Goal: Obtain resource: Obtain resource

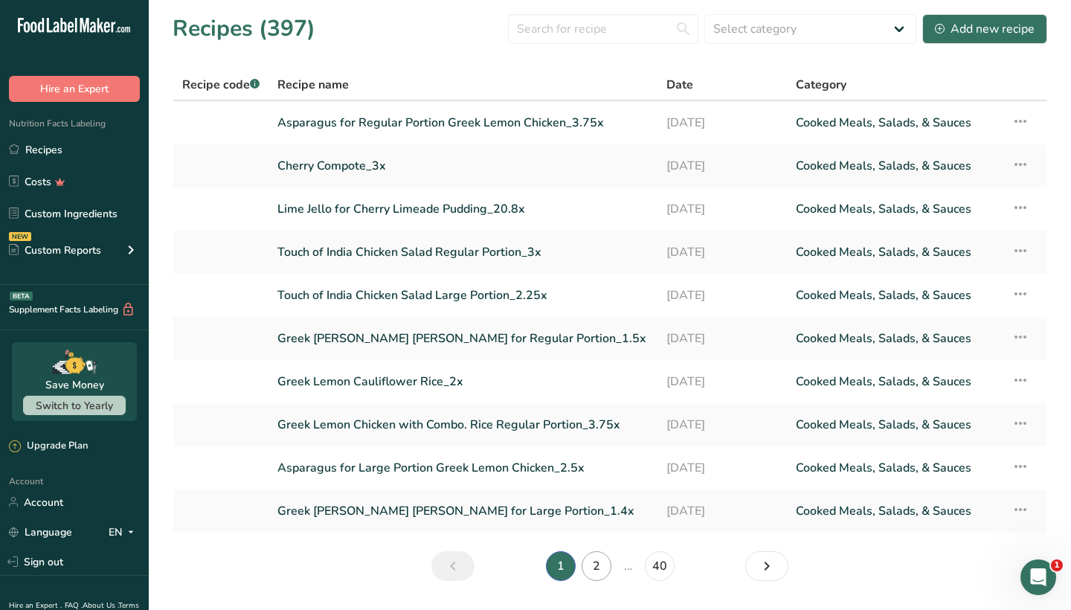
click at [588, 562] on link "2" at bounding box center [597, 566] width 30 height 30
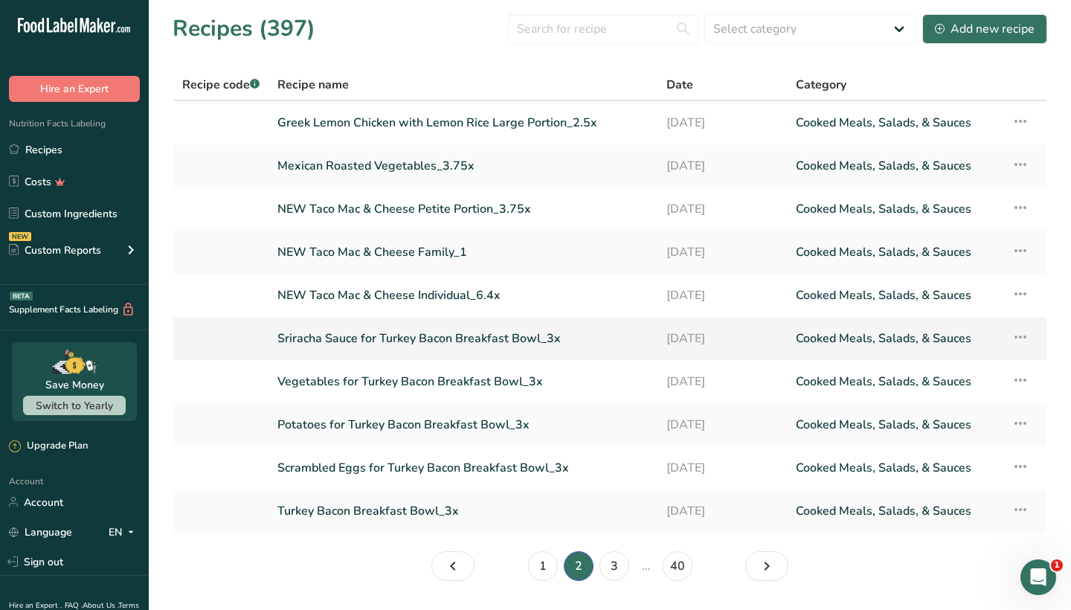
scroll to position [31, 0]
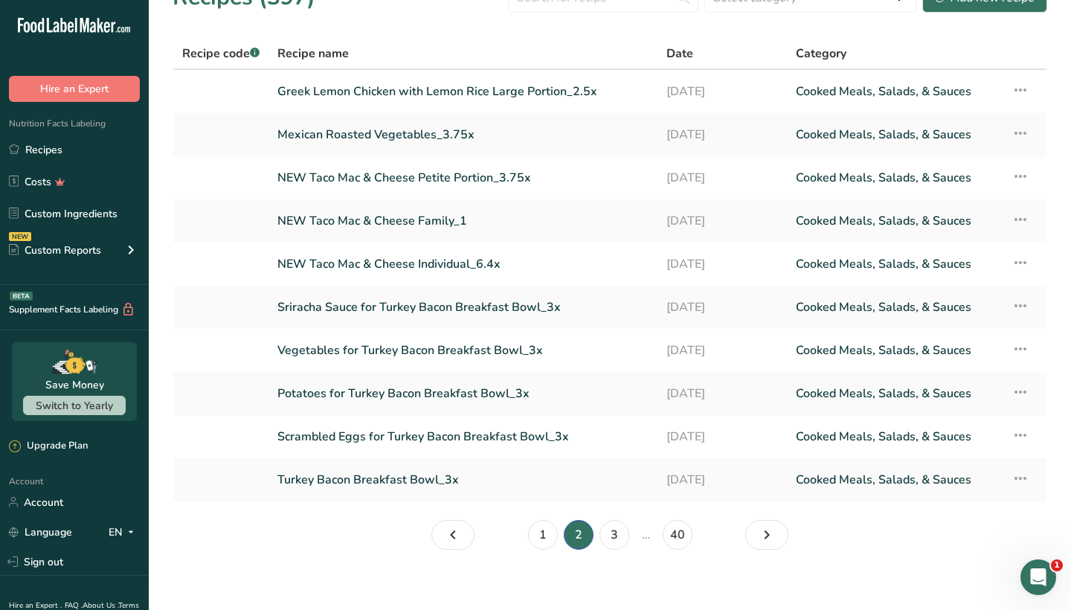
click at [611, 528] on link "3" at bounding box center [614, 535] width 30 height 30
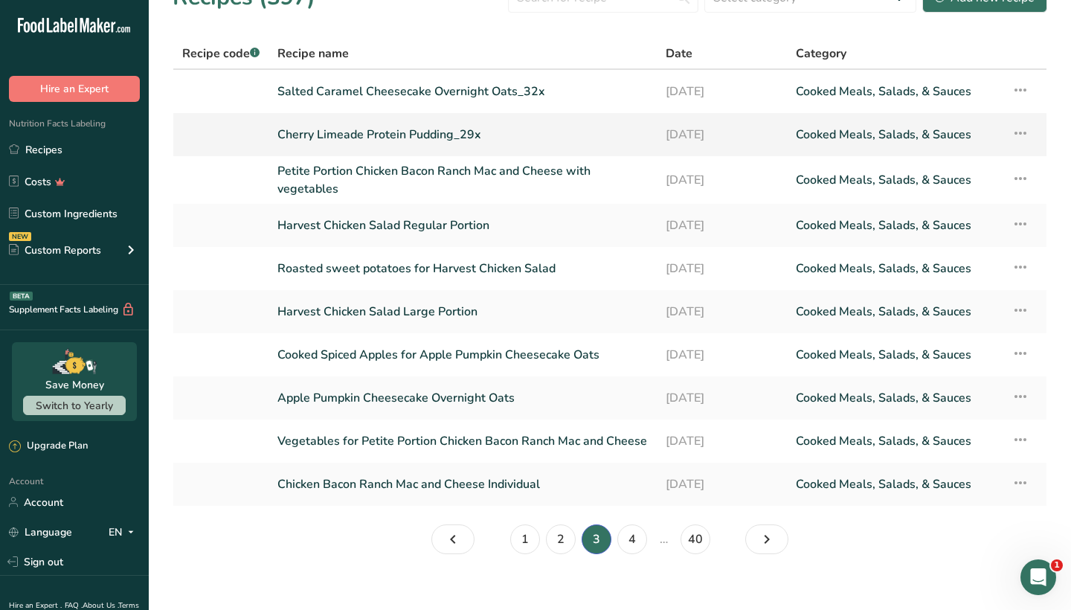
click at [425, 136] on link "Cherry Limeade Protein Pudding_29x" at bounding box center [462, 134] width 370 height 31
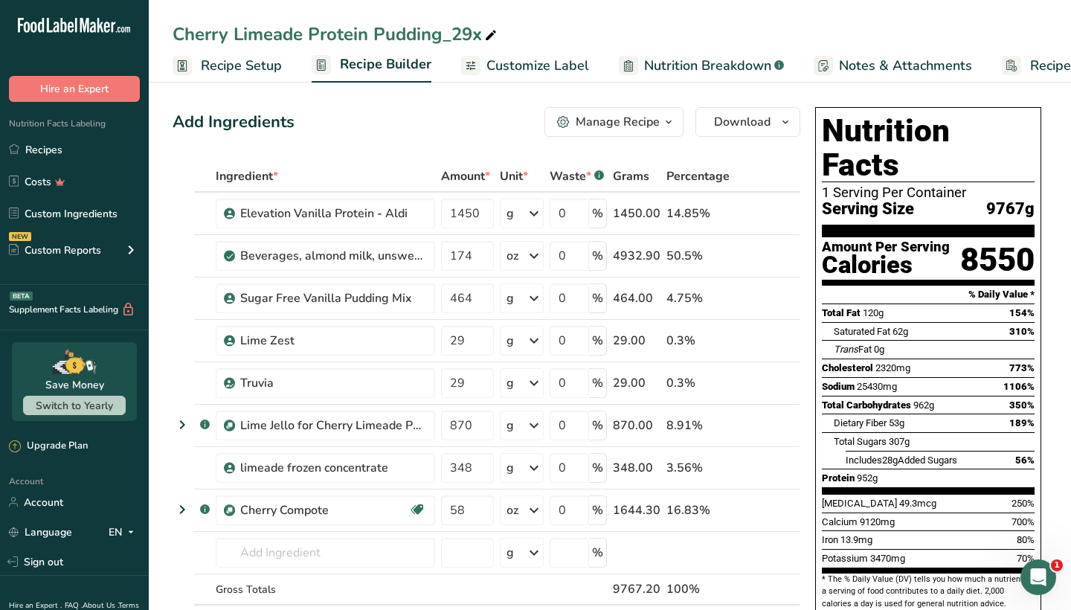
click at [616, 120] on div "Manage Recipe" at bounding box center [618, 122] width 84 height 18
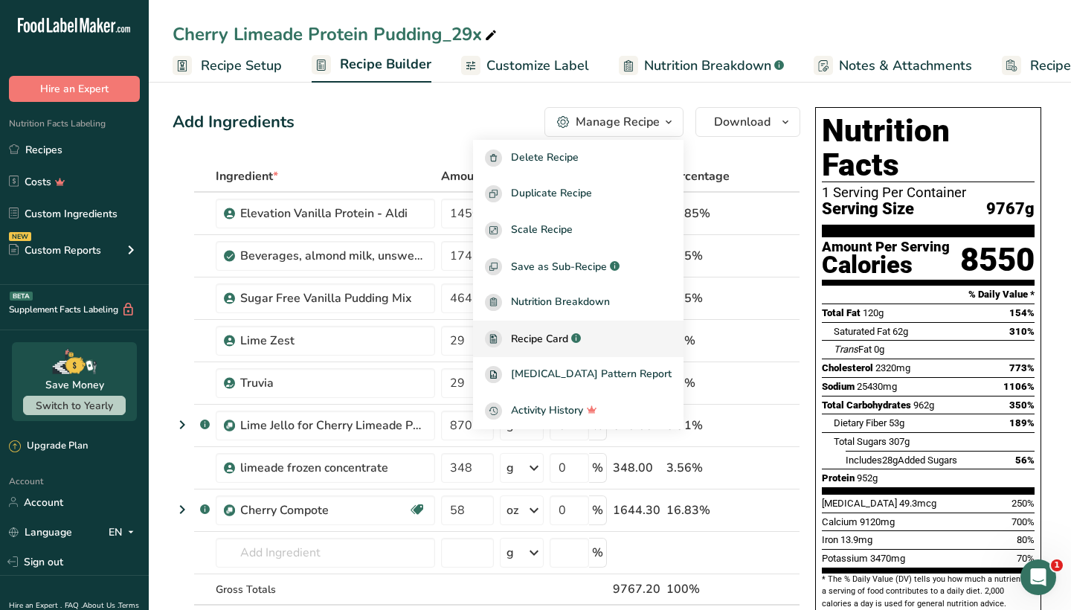
click at [565, 338] on span "Recipe Card" at bounding box center [539, 339] width 57 height 16
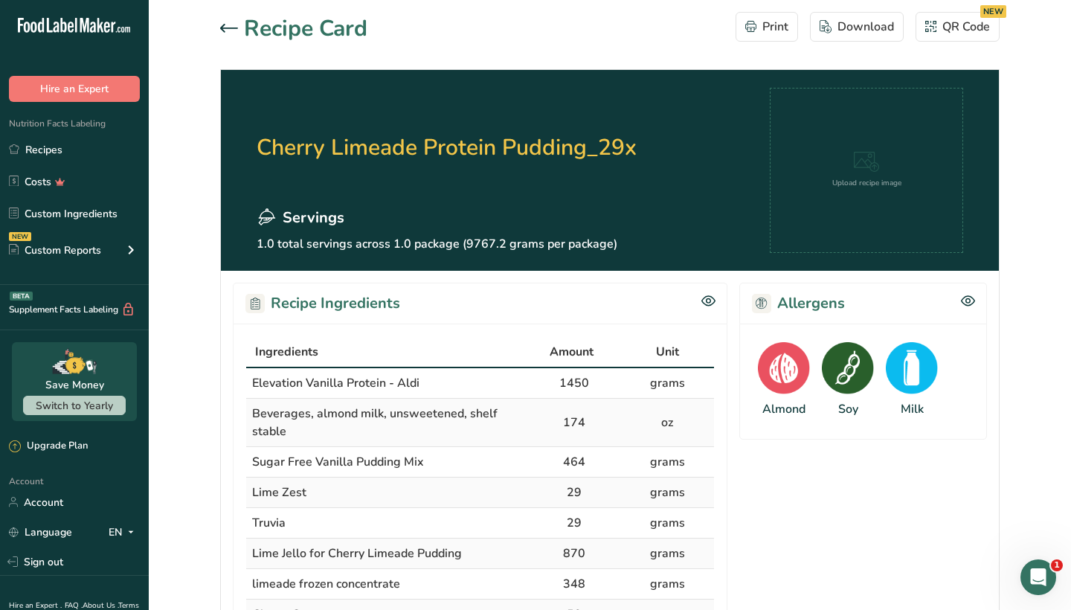
click at [853, 33] on div "Download" at bounding box center [857, 27] width 74 height 18
click at [230, 29] on icon at bounding box center [229, 28] width 18 height 9
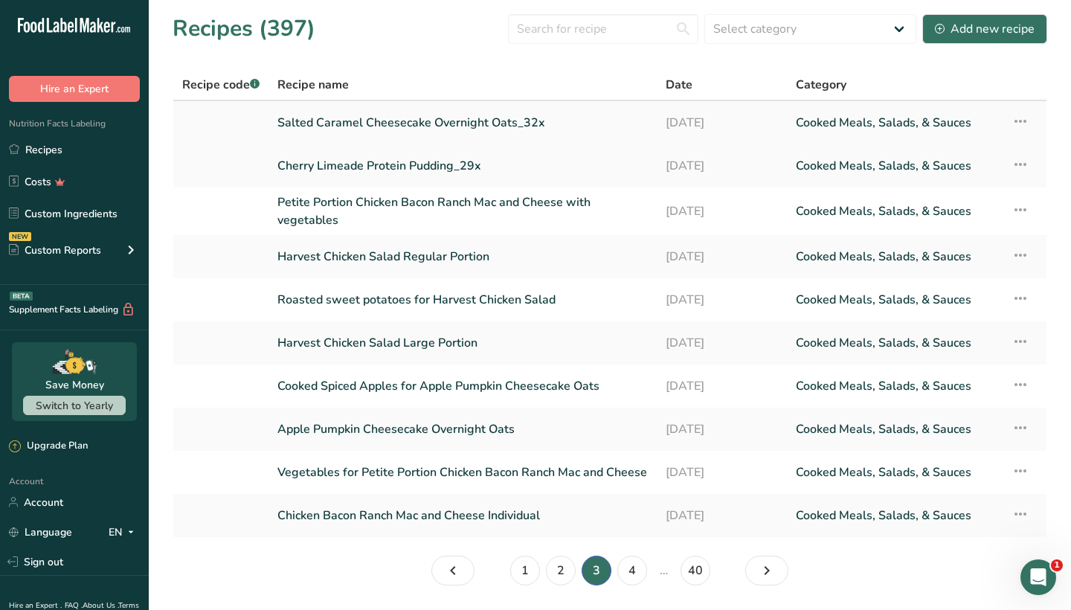
click at [418, 119] on link "Salted Caramel Cheesecake Overnight Oats_32x" at bounding box center [462, 122] width 370 height 31
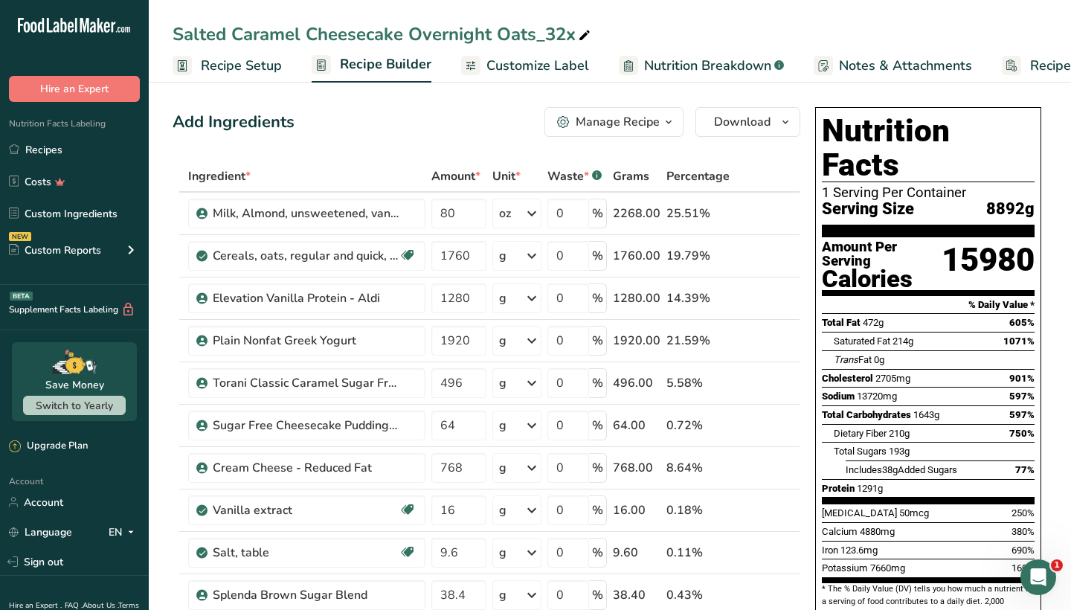
click at [620, 118] on div "Manage Recipe" at bounding box center [618, 122] width 84 height 18
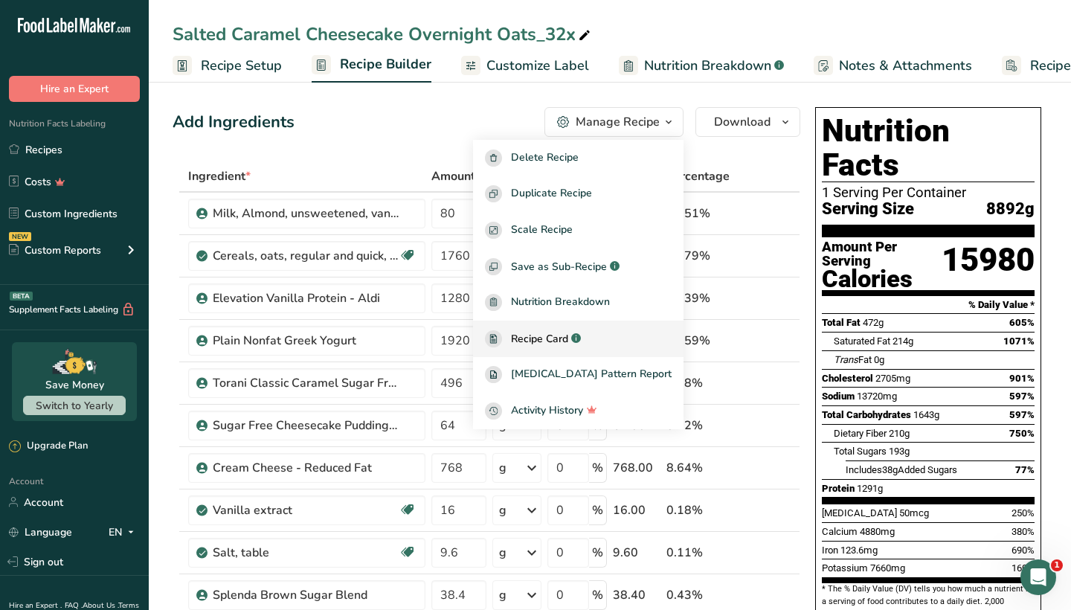
click at [568, 332] on span "Recipe Card" at bounding box center [539, 339] width 57 height 16
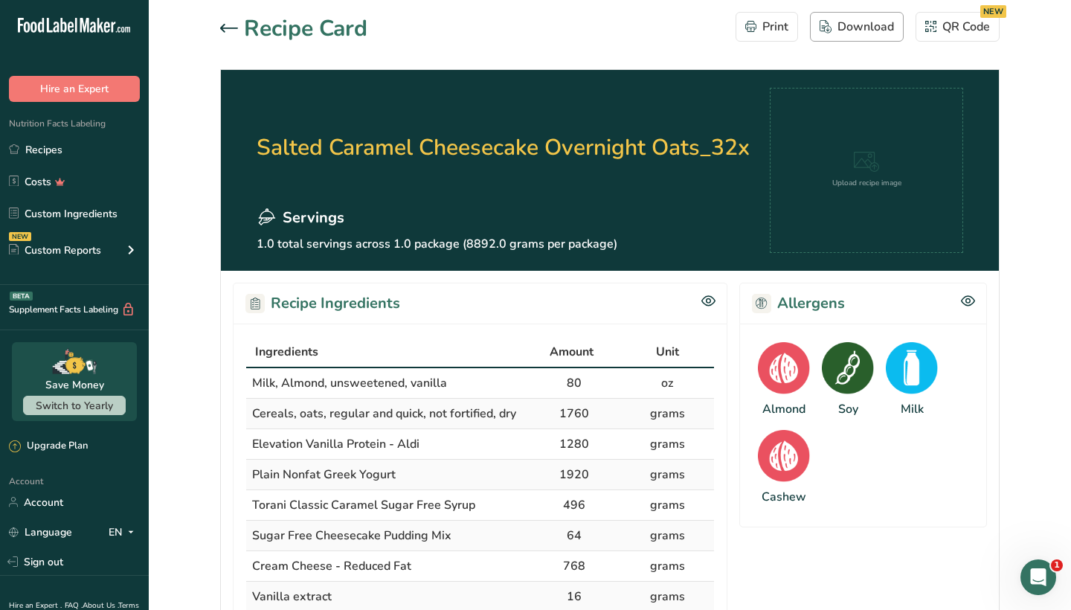
click at [857, 26] on div "Download" at bounding box center [857, 27] width 74 height 18
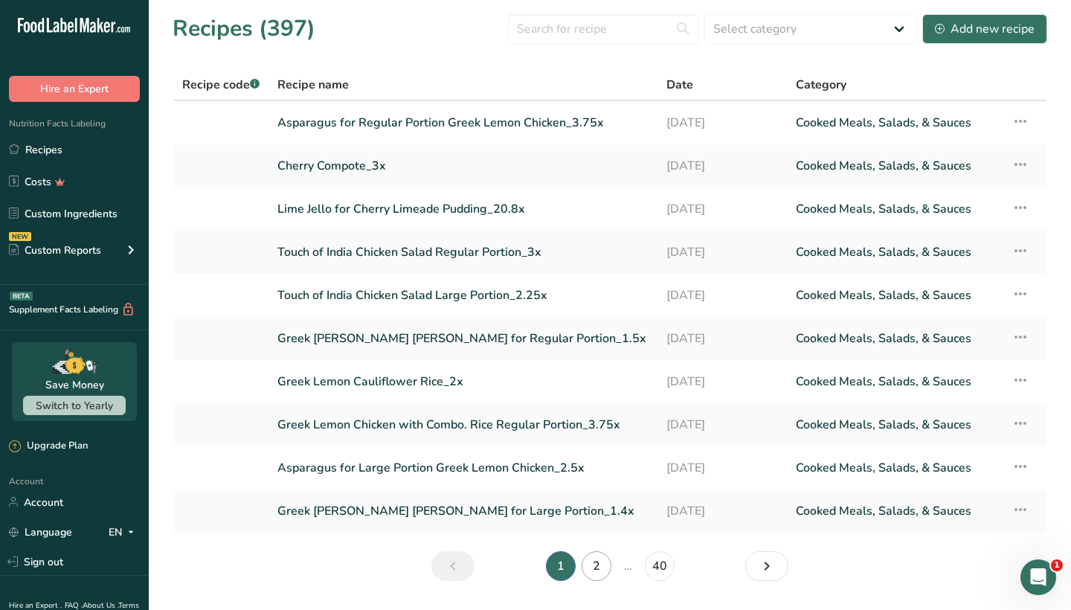
click at [595, 566] on link "2" at bounding box center [597, 566] width 30 height 30
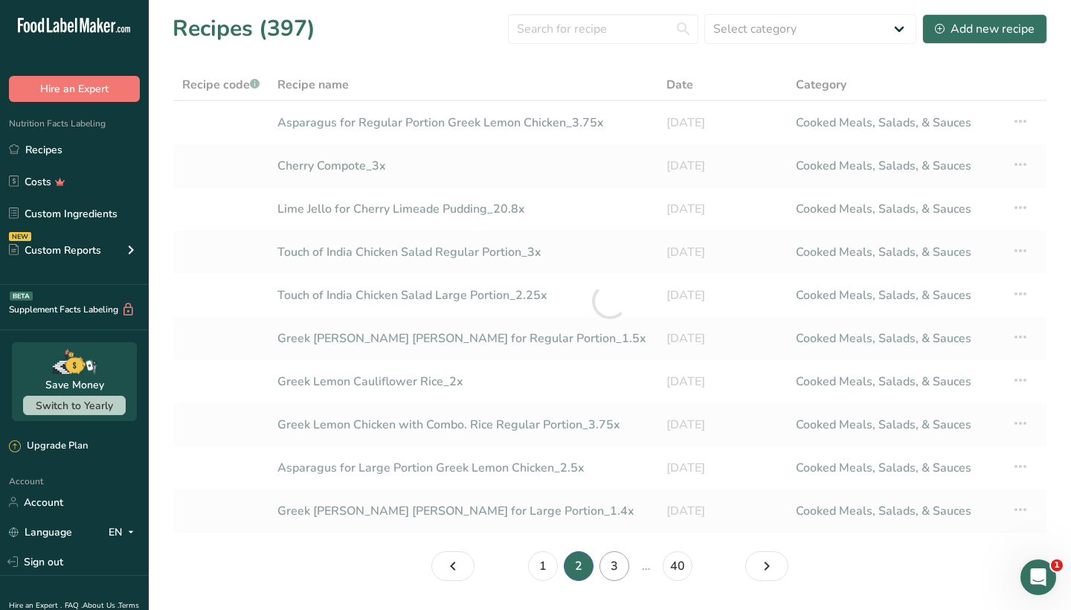
click at [609, 568] on link "3" at bounding box center [614, 566] width 30 height 30
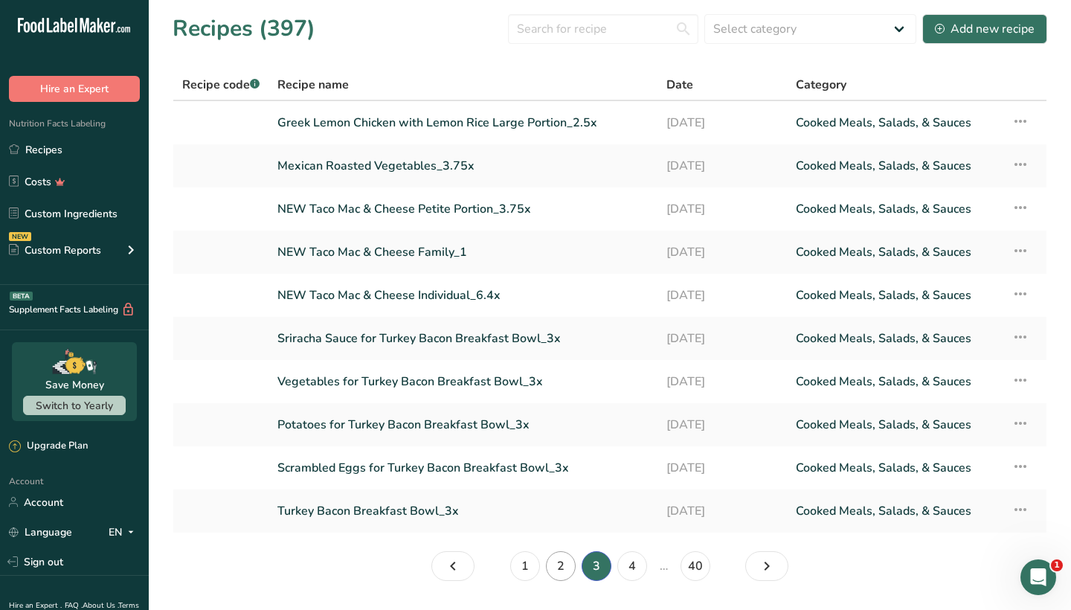
click at [561, 570] on link "2" at bounding box center [561, 566] width 30 height 30
click at [401, 509] on link "Turkey Bacon Breakfast Bowl_3x" at bounding box center [462, 510] width 371 height 31
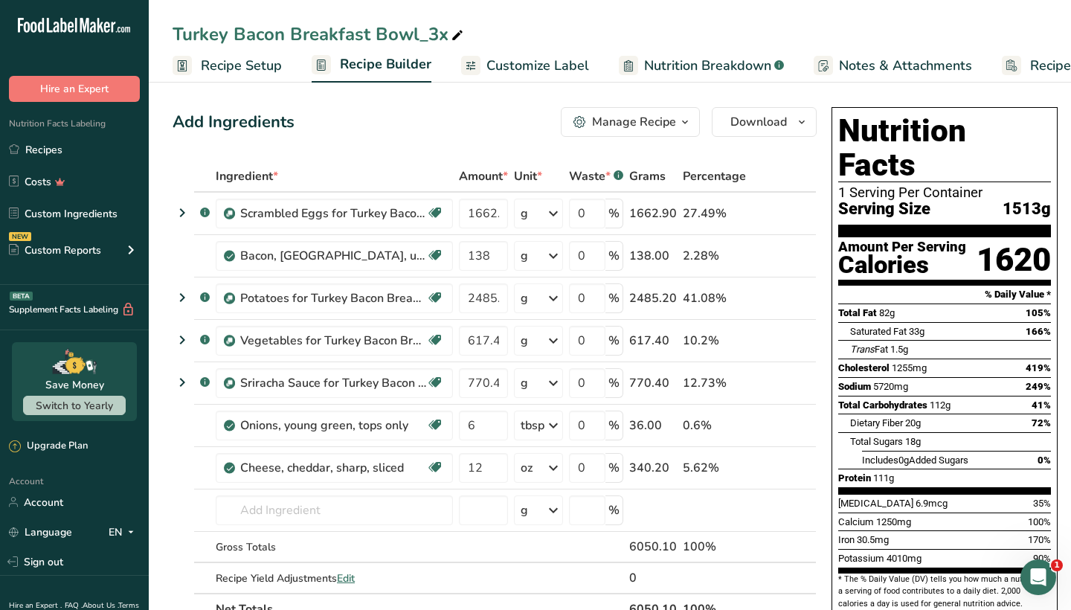
click at [636, 123] on div "Manage Recipe" at bounding box center [634, 122] width 84 height 18
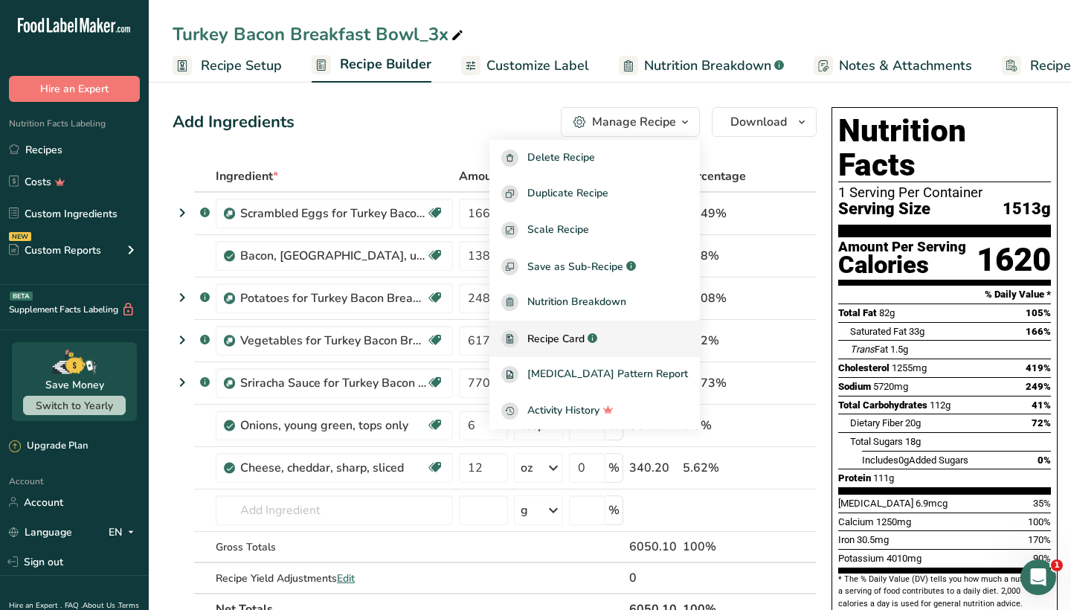
click at [585, 334] on span "Recipe Card" at bounding box center [555, 339] width 57 height 16
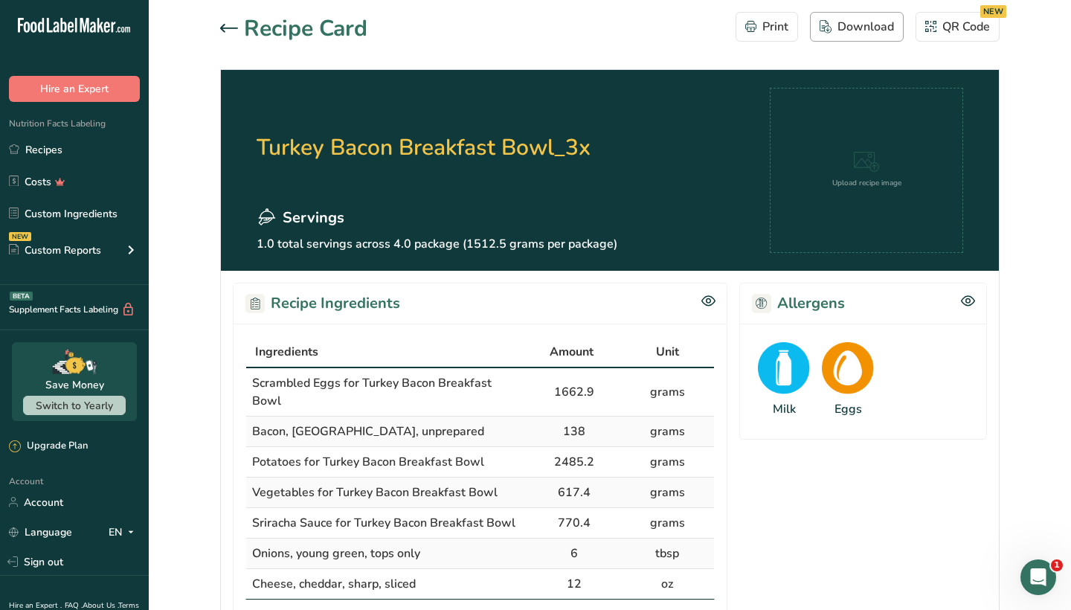
click at [848, 23] on div "Download" at bounding box center [857, 27] width 74 height 18
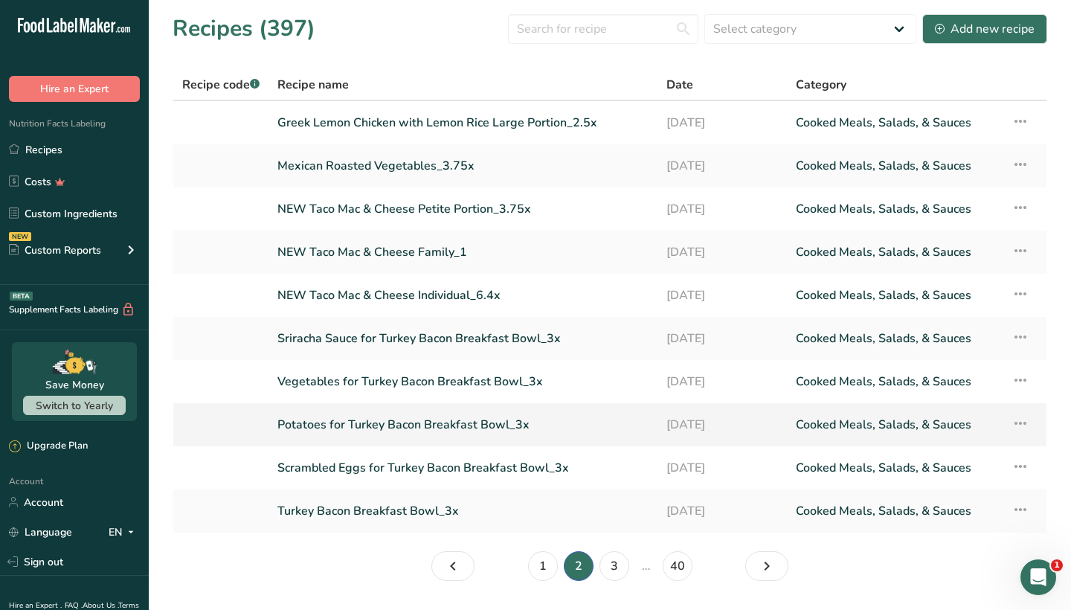
click at [365, 420] on link "Potatoes for Turkey Bacon Breakfast Bowl_3x" at bounding box center [462, 424] width 371 height 31
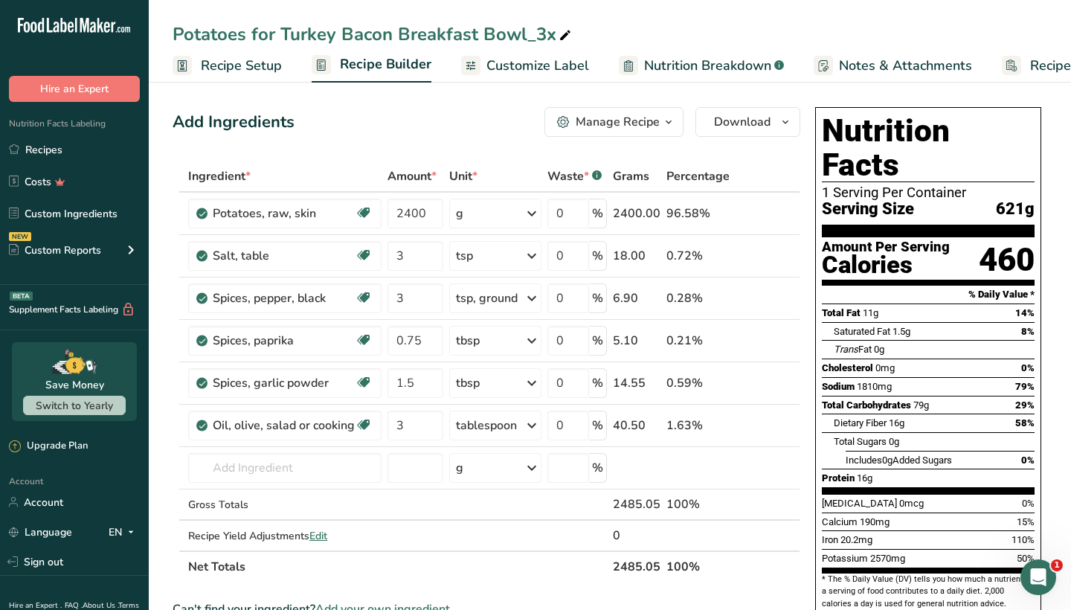
click at [615, 125] on div "Manage Recipe" at bounding box center [618, 122] width 84 height 18
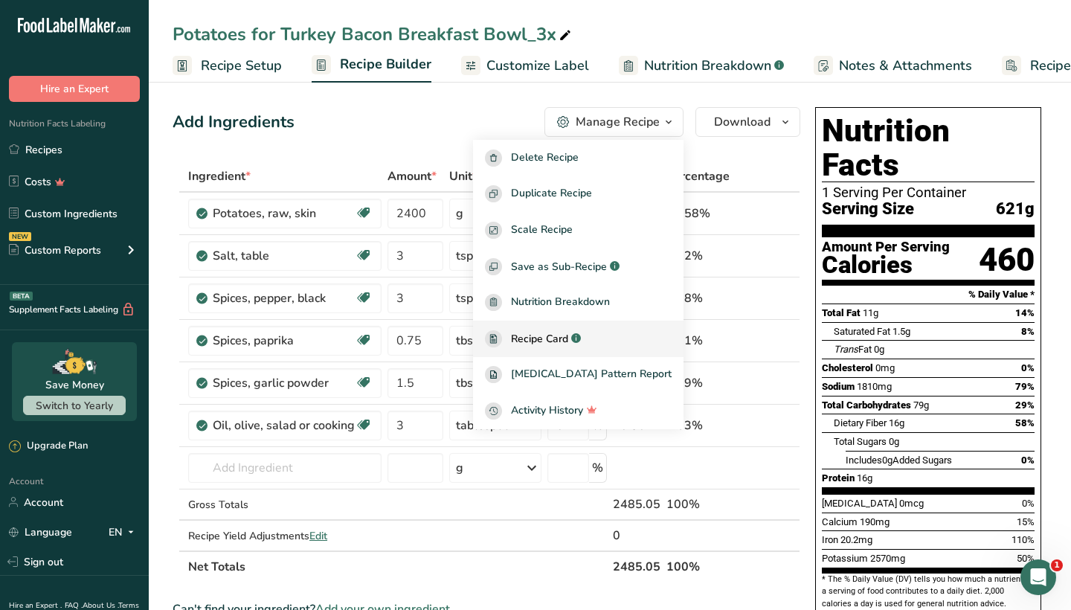
click at [559, 332] on span "Recipe Card" at bounding box center [539, 339] width 57 height 16
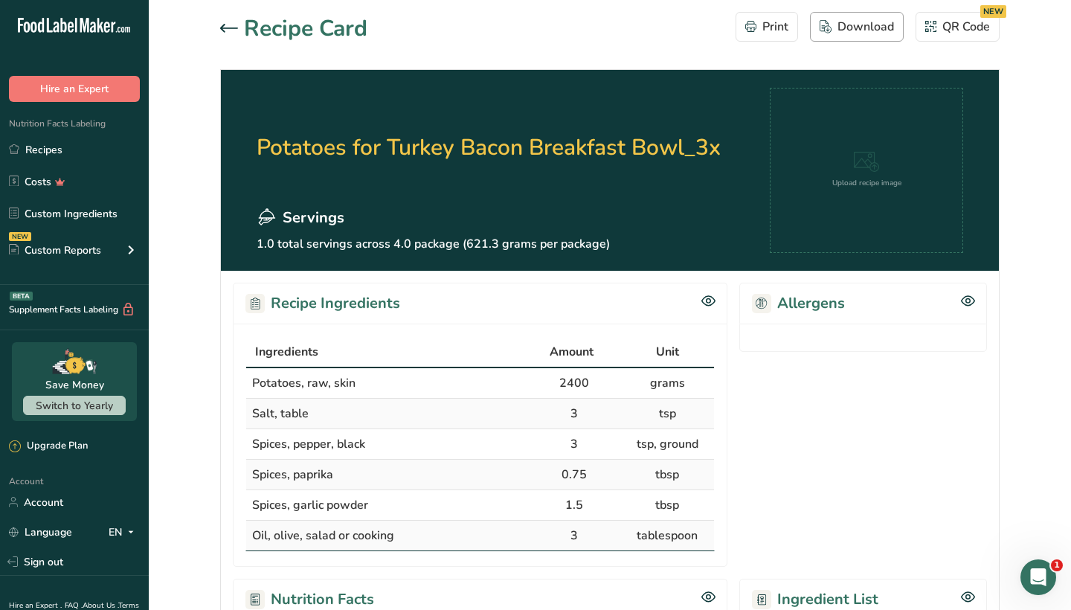
click at [860, 31] on div "Download" at bounding box center [857, 27] width 74 height 18
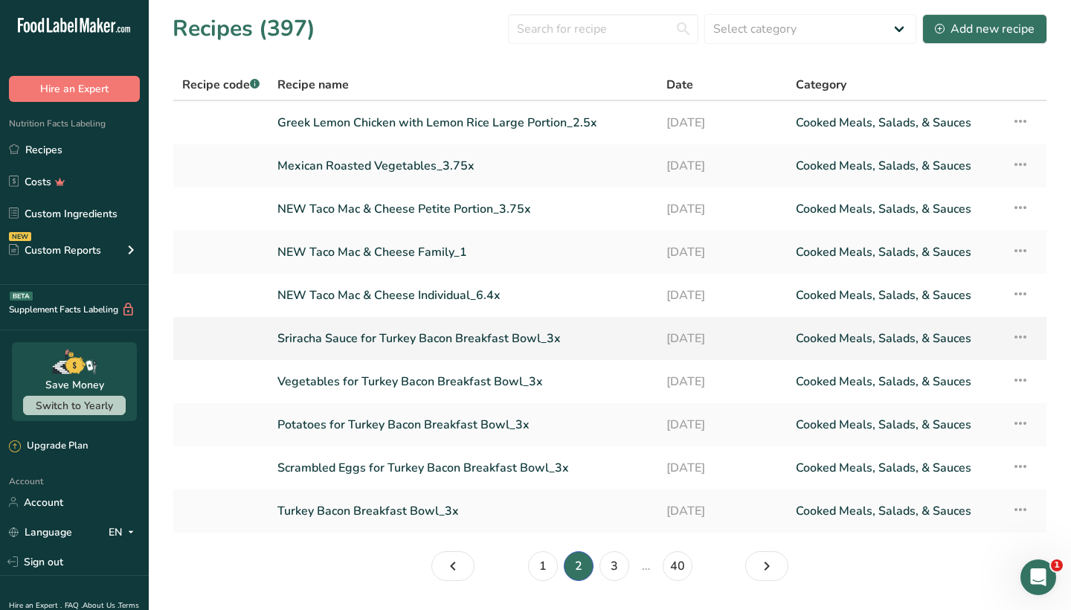
click at [328, 337] on link "Sriracha Sauce for Turkey Bacon Breakfast Bowl_3x" at bounding box center [462, 338] width 371 height 31
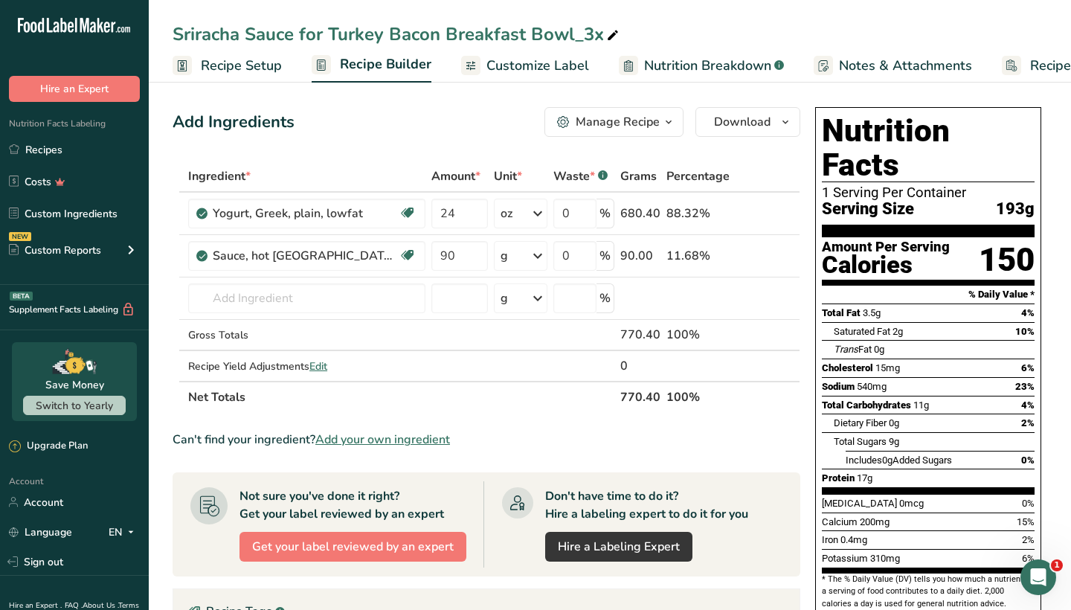
click at [632, 125] on div "Manage Recipe" at bounding box center [618, 122] width 84 height 18
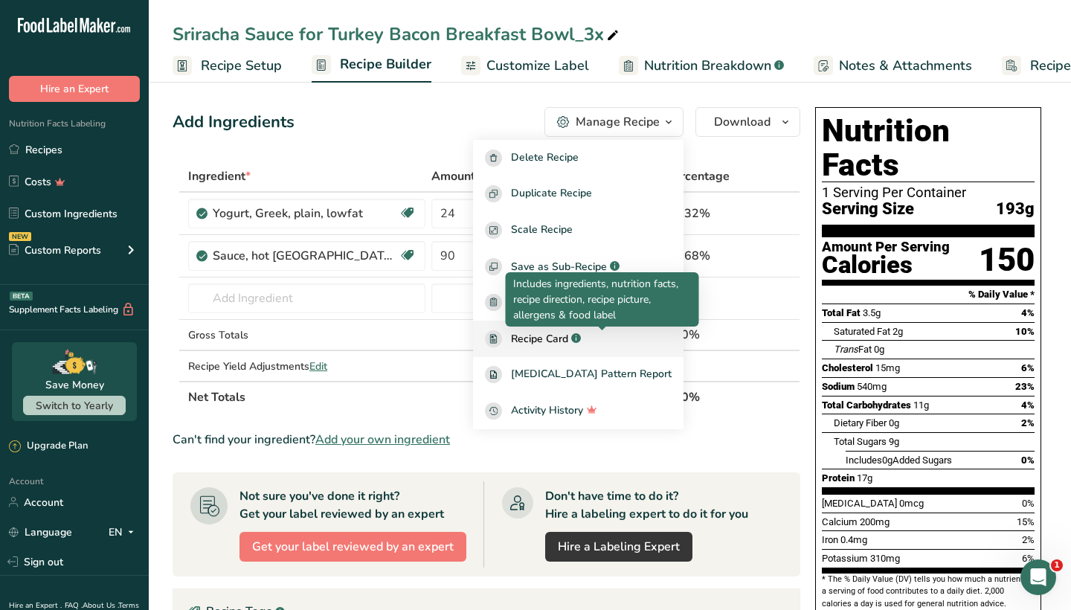
click at [568, 336] on span "Recipe Card" at bounding box center [539, 339] width 57 height 16
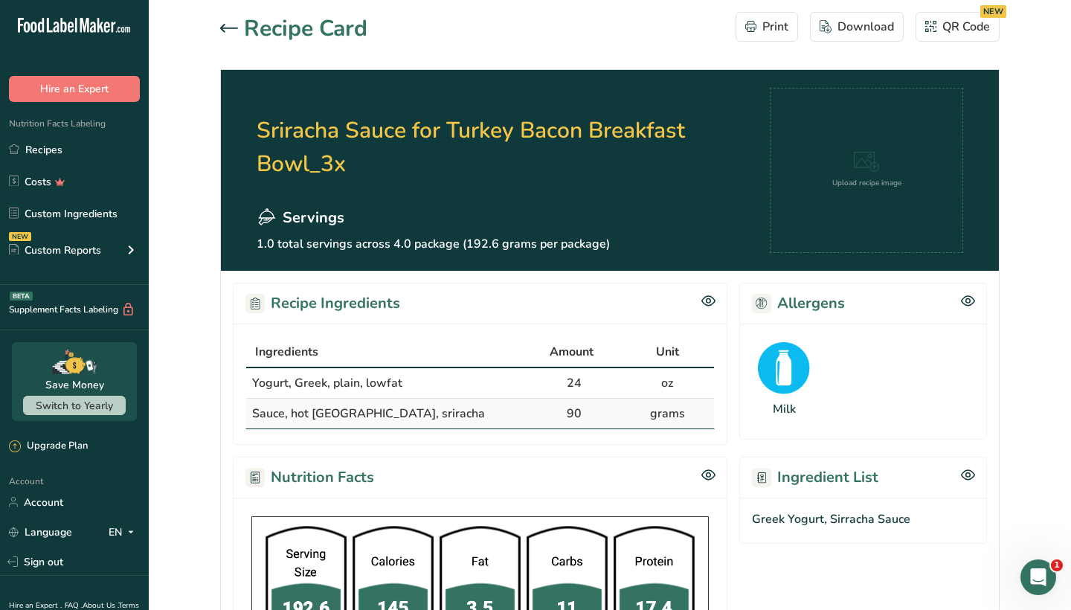
click at [840, 36] on button "Download" at bounding box center [857, 27] width 94 height 30
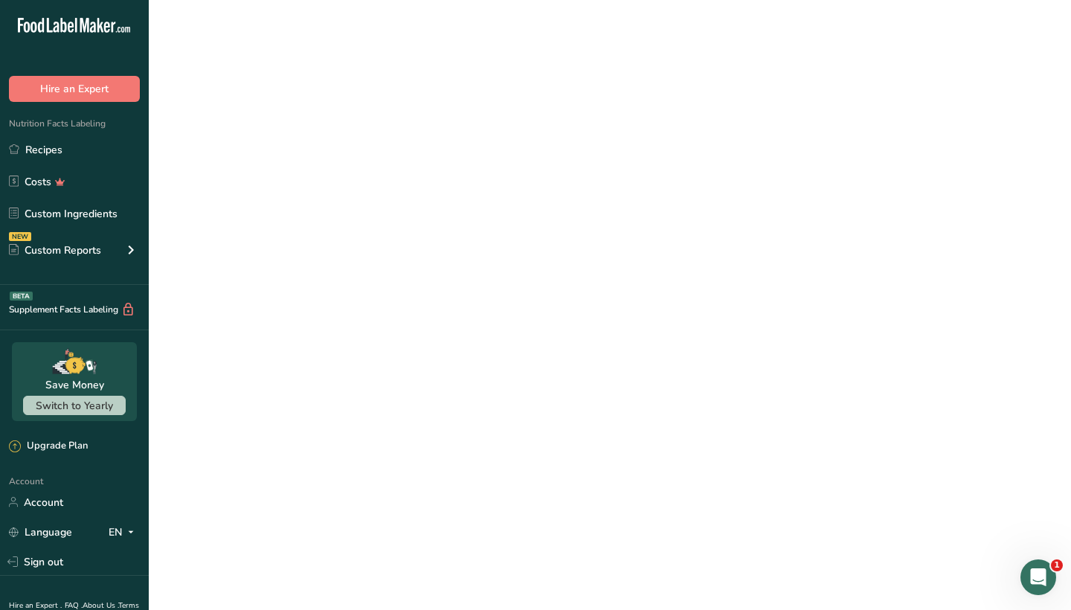
click at [122, 6] on div ".a-20{fill:#fff;} Hire an Expert Nutrition Facts Labeling Recipes Costs Custom …" at bounding box center [74, 305] width 149 height 610
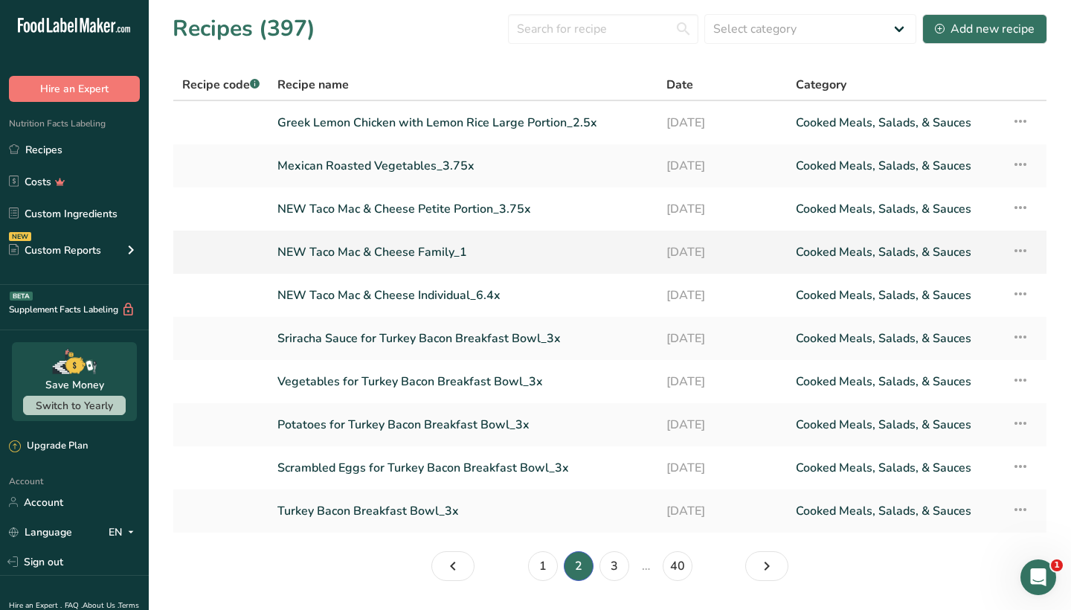
click at [341, 247] on link "NEW Taco Mac & Cheese Family_1" at bounding box center [462, 252] width 371 height 31
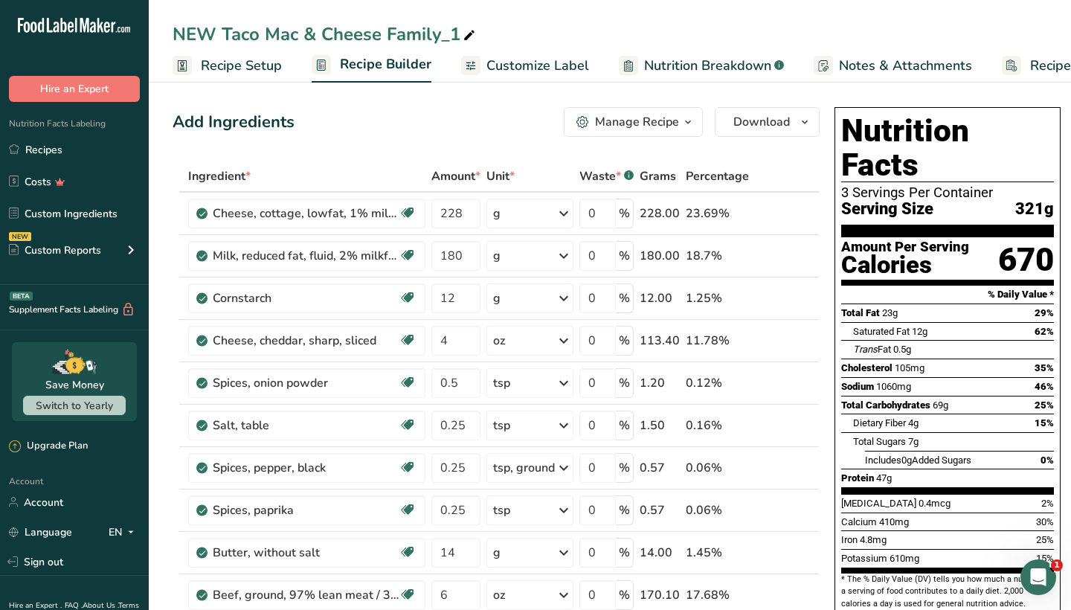
click at [648, 110] on button "Manage Recipe" at bounding box center [633, 122] width 139 height 30
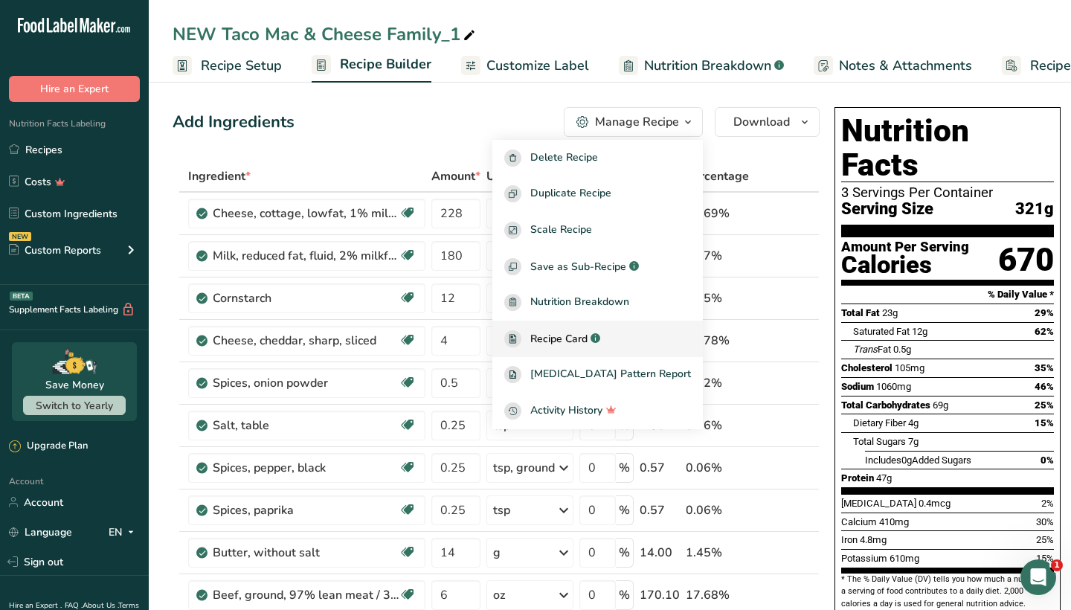
click at [582, 333] on span "Recipe Card" at bounding box center [558, 339] width 57 height 16
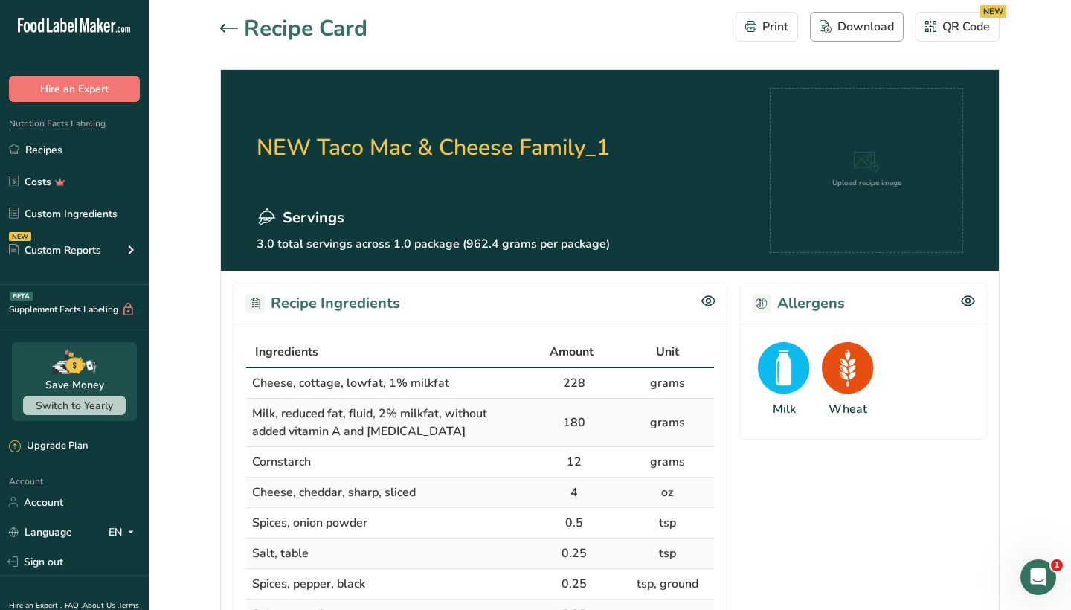
click at [865, 26] on div "Download" at bounding box center [857, 27] width 74 height 18
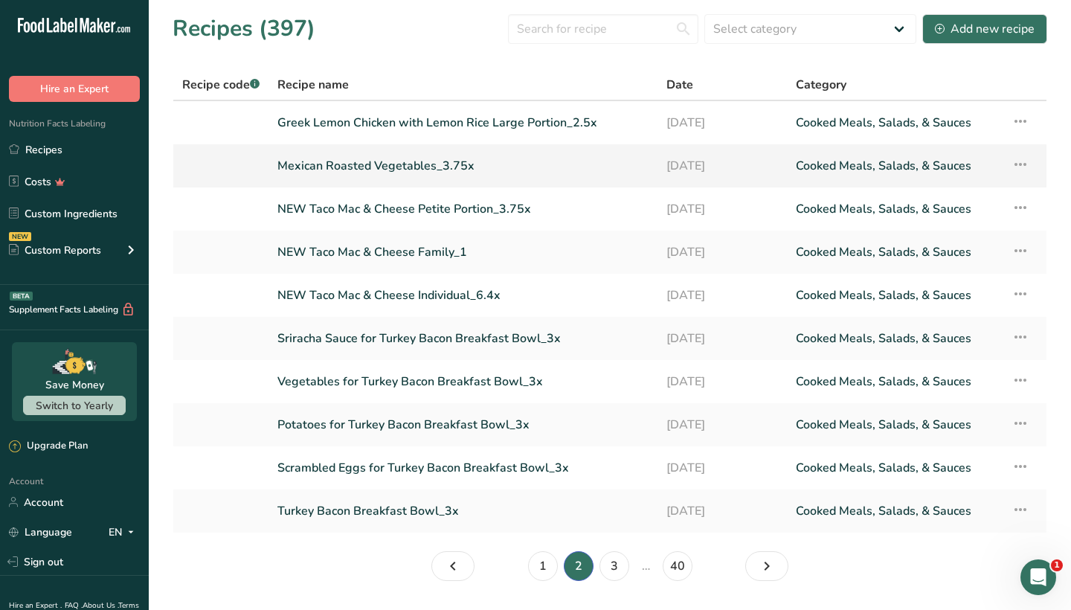
click at [398, 170] on link "Mexican Roasted Vegetables_3.75x" at bounding box center [462, 165] width 371 height 31
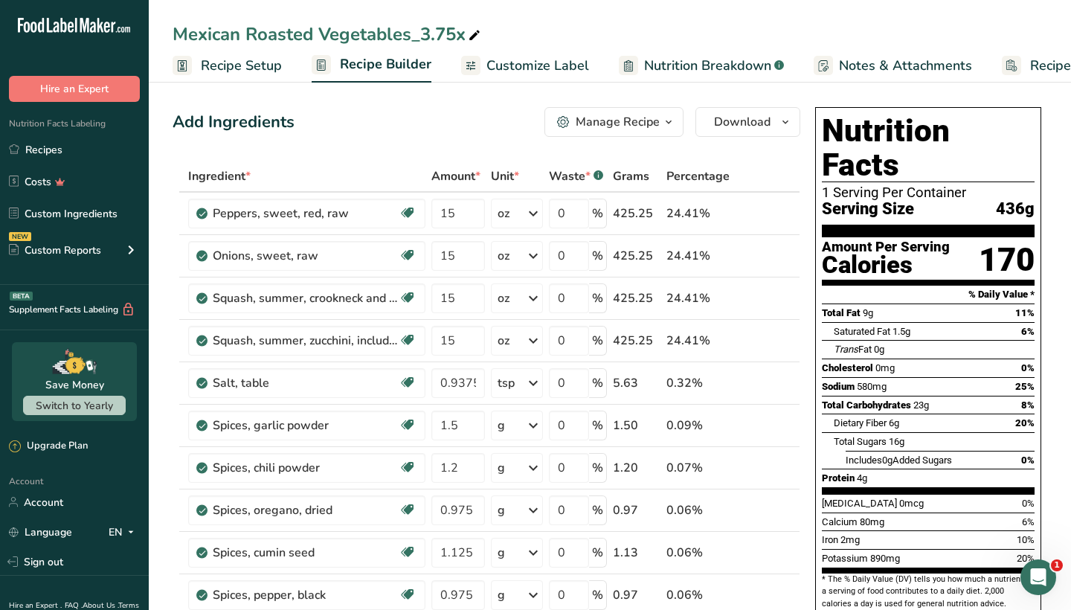
click at [617, 122] on div "Manage Recipe" at bounding box center [618, 122] width 84 height 18
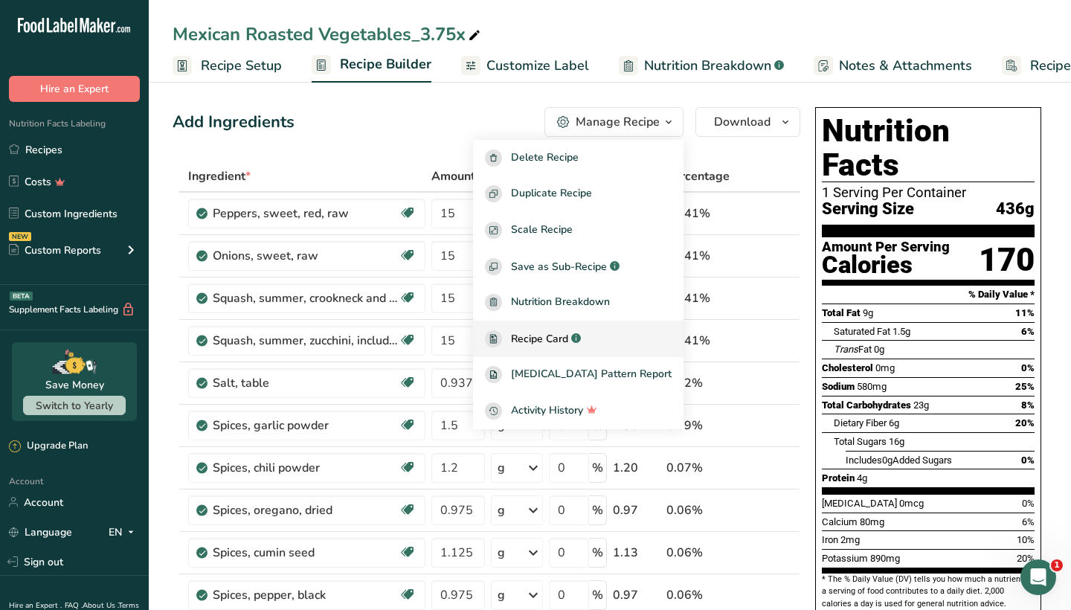
click at [563, 340] on span "Recipe Card" at bounding box center [539, 339] width 57 height 16
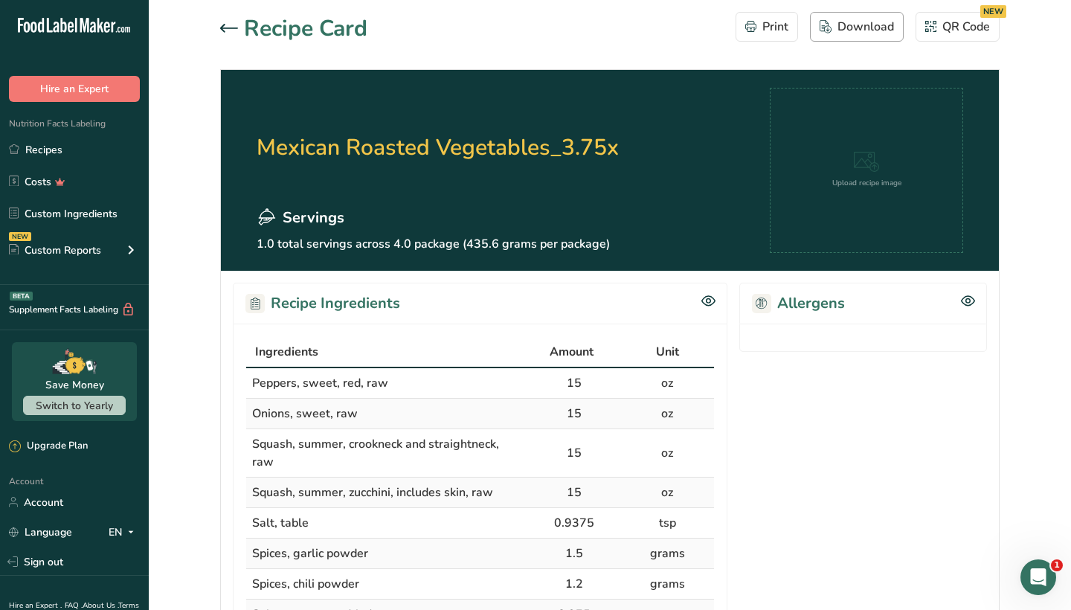
click at [853, 33] on div "Download" at bounding box center [857, 27] width 74 height 18
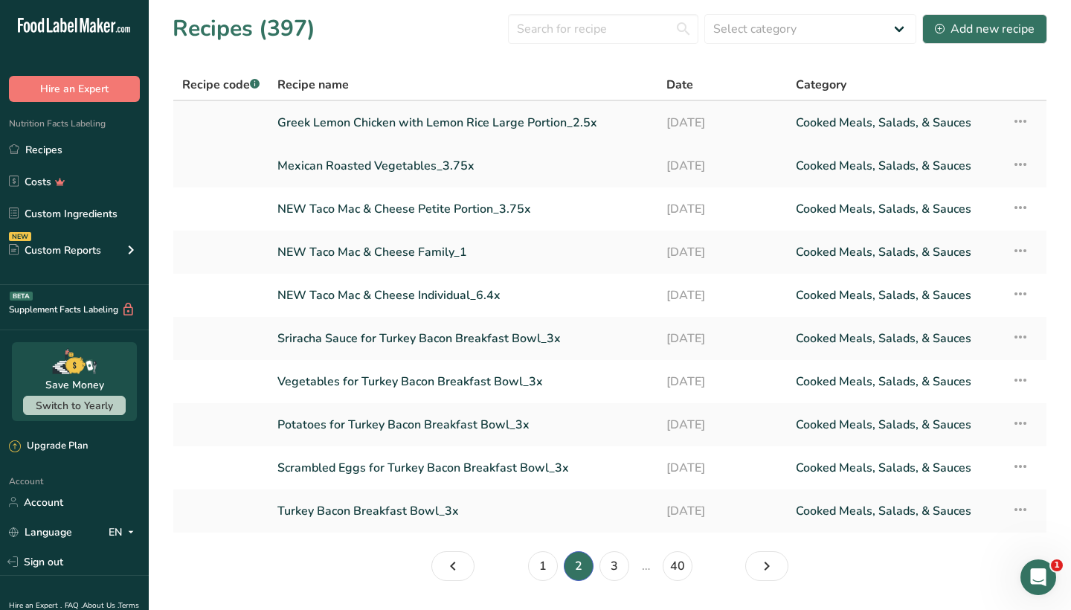
click at [361, 119] on link "Greek Lemon Chicken with Lemon Rice Large Portion_2.5x" at bounding box center [462, 122] width 371 height 31
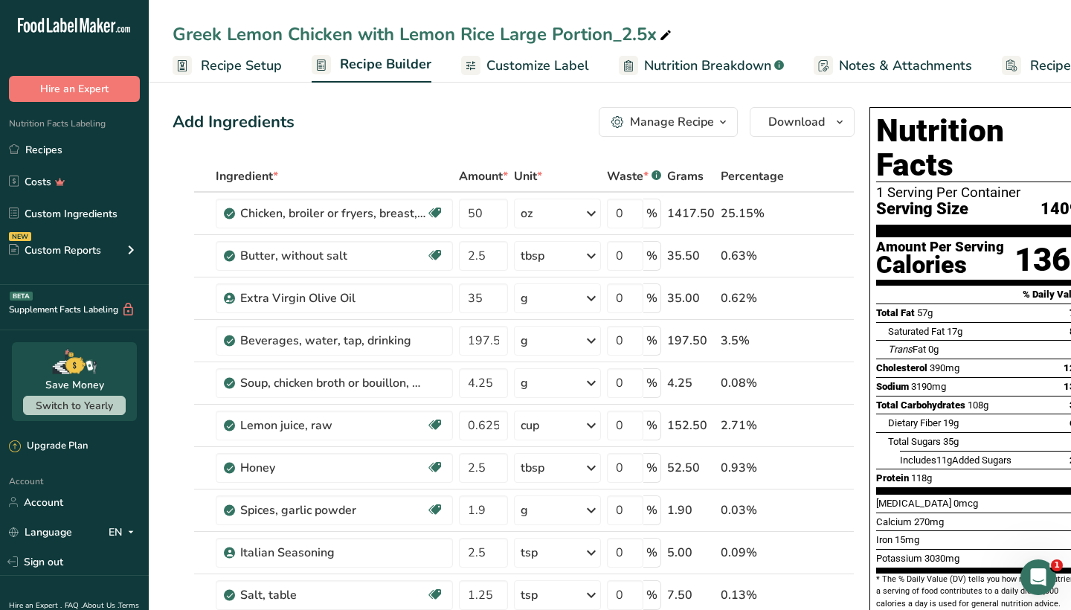
click at [663, 121] on div "Manage Recipe" at bounding box center [672, 122] width 84 height 18
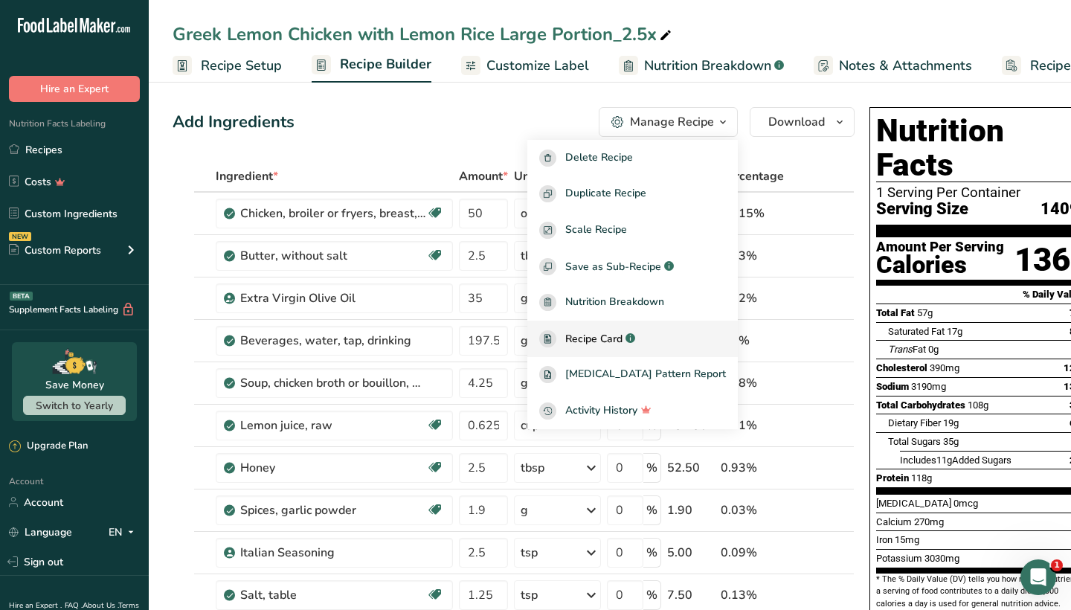
click at [617, 336] on span "Recipe Card" at bounding box center [593, 339] width 57 height 16
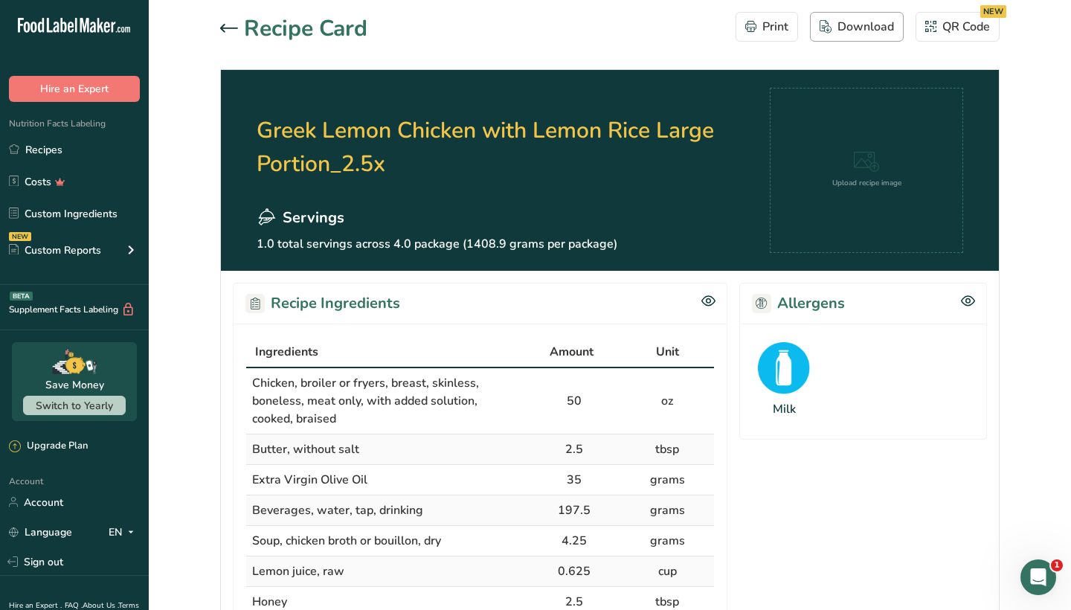
click at [844, 30] on div "Download" at bounding box center [857, 27] width 74 height 18
click at [221, 28] on icon at bounding box center [229, 28] width 18 height 8
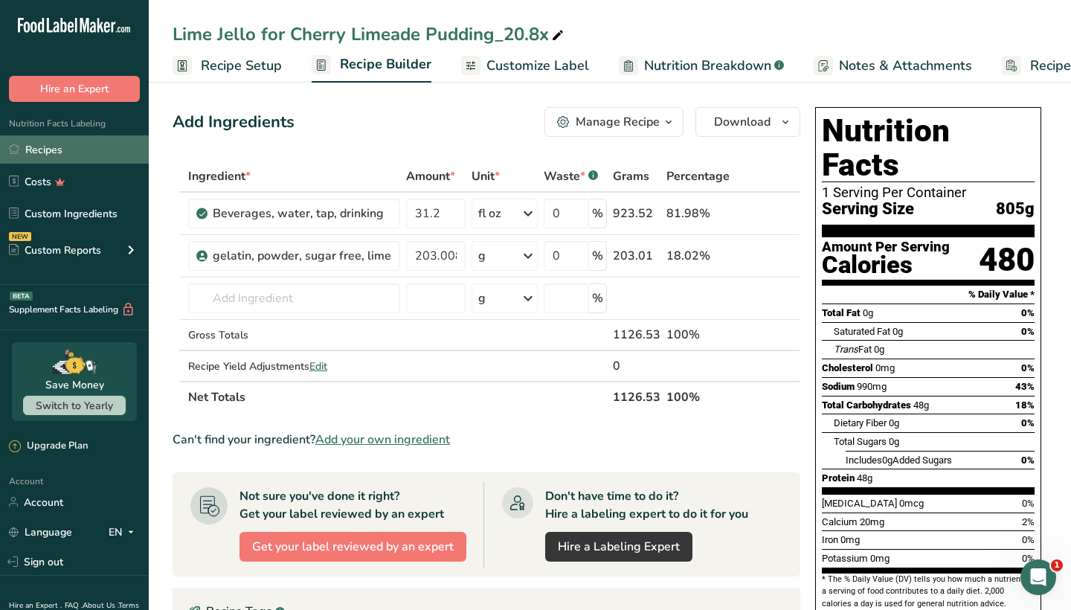
click at [62, 136] on link "Recipes" at bounding box center [74, 149] width 149 height 28
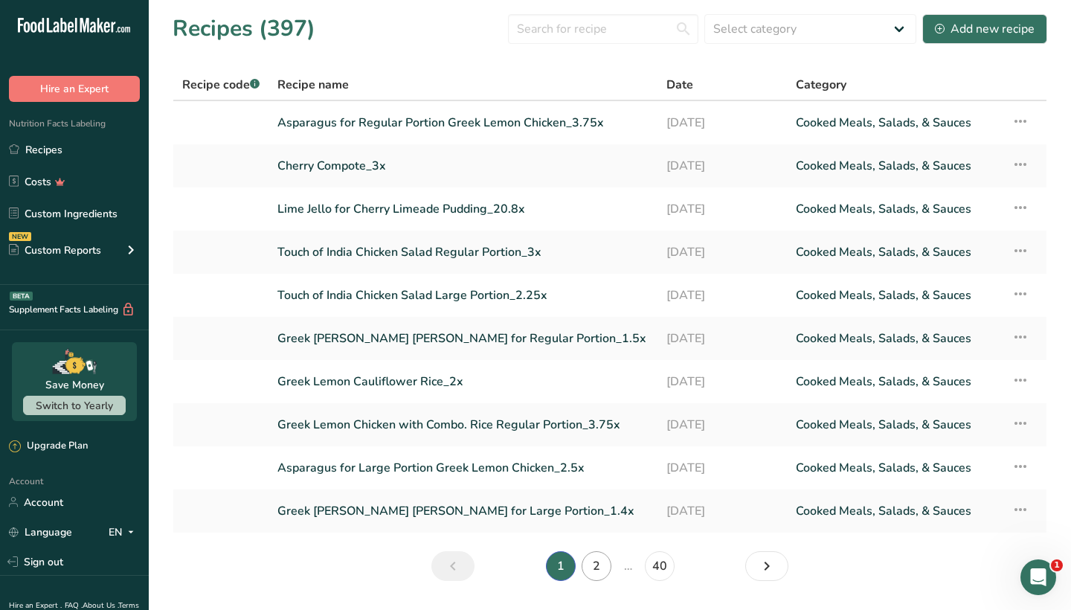
click at [599, 568] on link "2" at bounding box center [597, 566] width 30 height 30
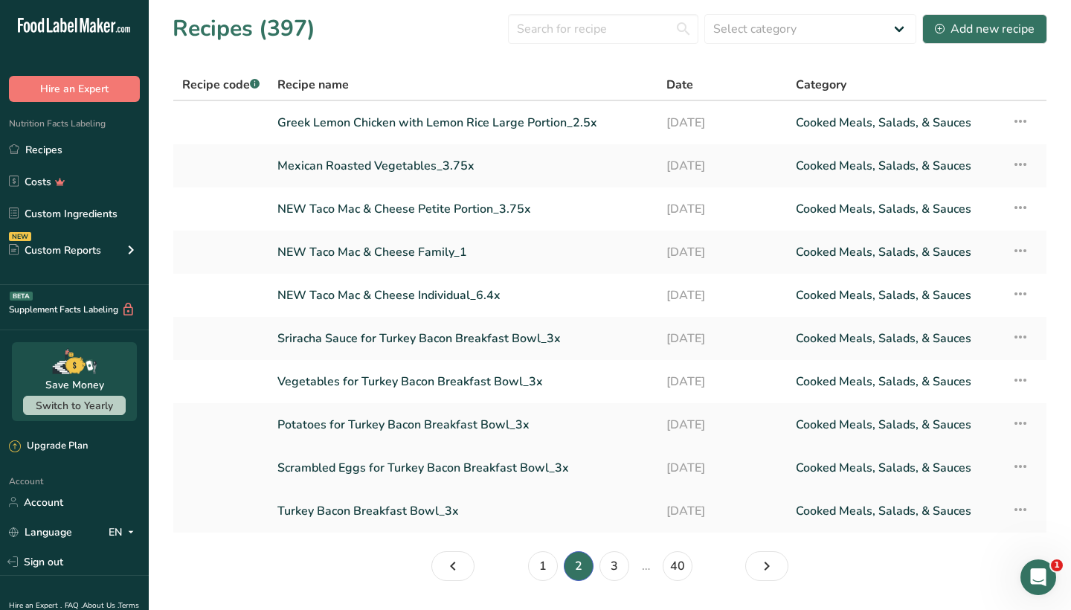
click at [374, 469] on link "Scrambled Eggs for Turkey Bacon Breakfast Bowl_3x" at bounding box center [462, 467] width 371 height 31
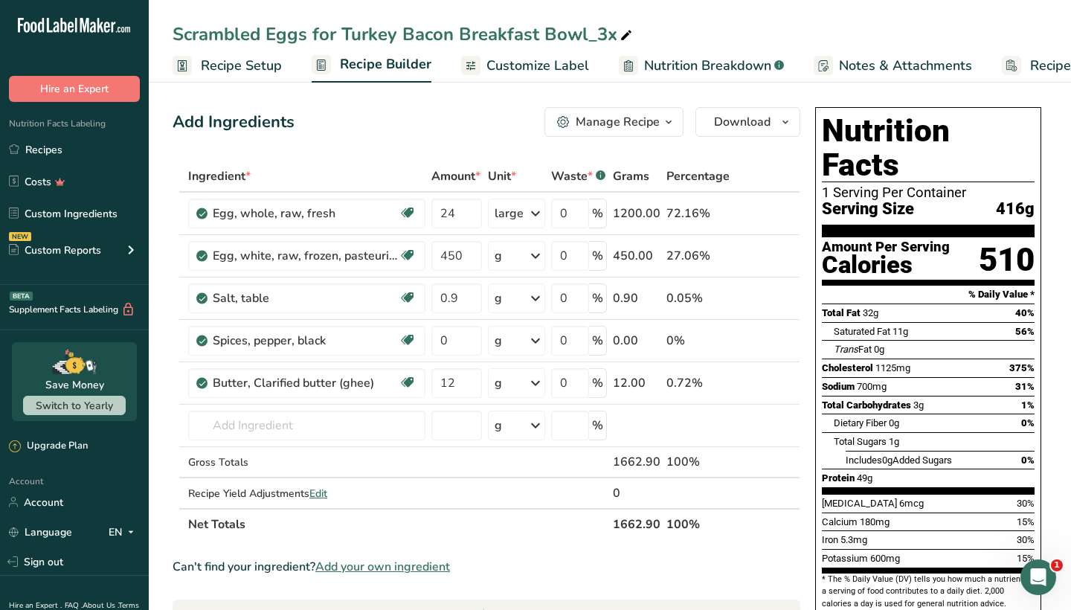
click at [617, 117] on div "Manage Recipe" at bounding box center [618, 122] width 84 height 18
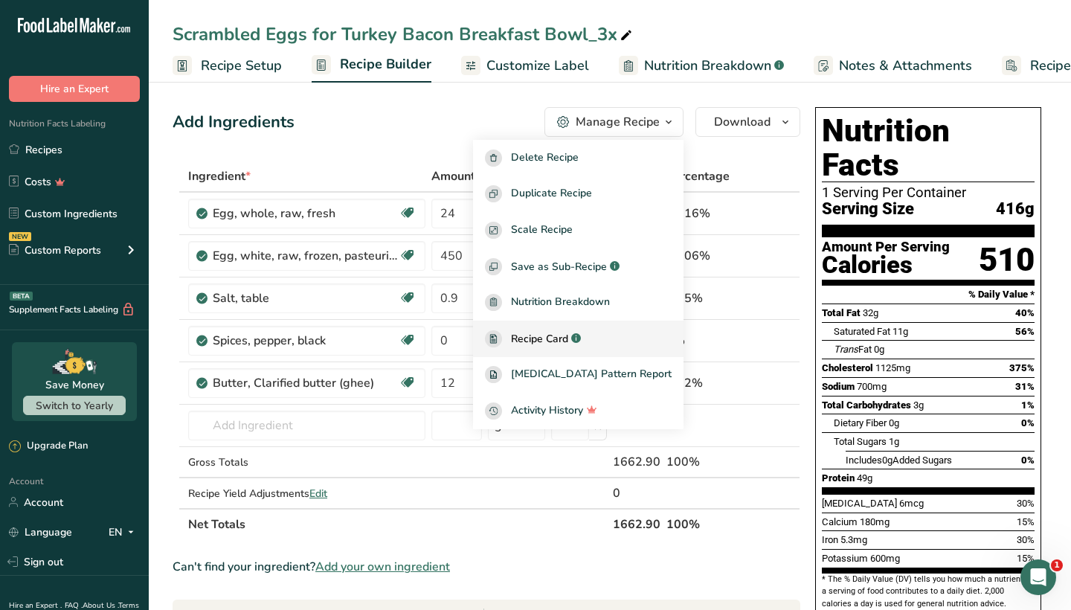
click at [561, 339] on span "Recipe Card" at bounding box center [539, 339] width 57 height 16
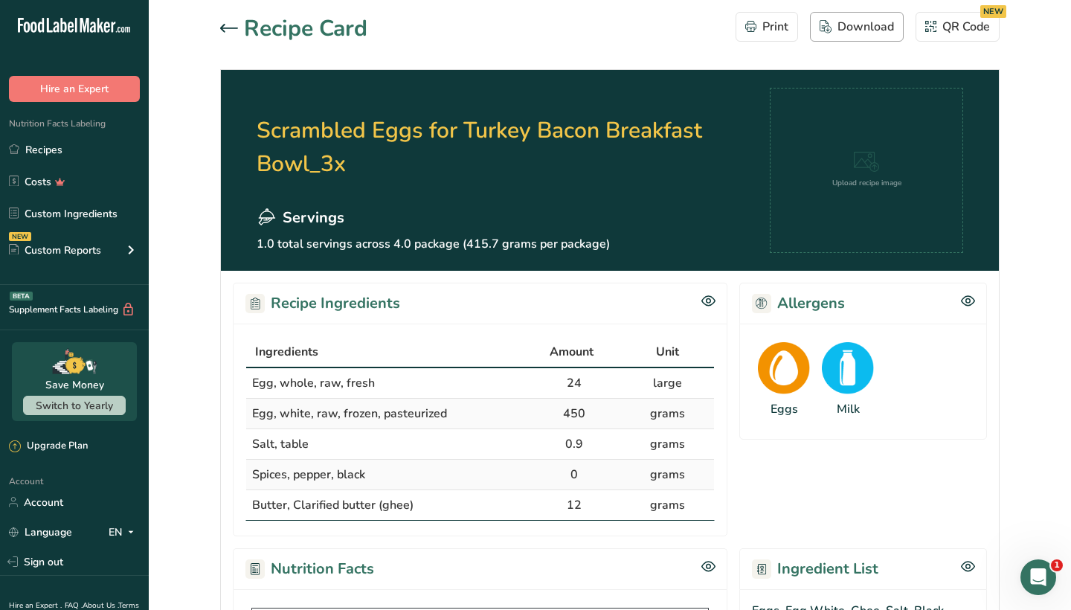
click at [847, 33] on div "Download" at bounding box center [857, 27] width 74 height 18
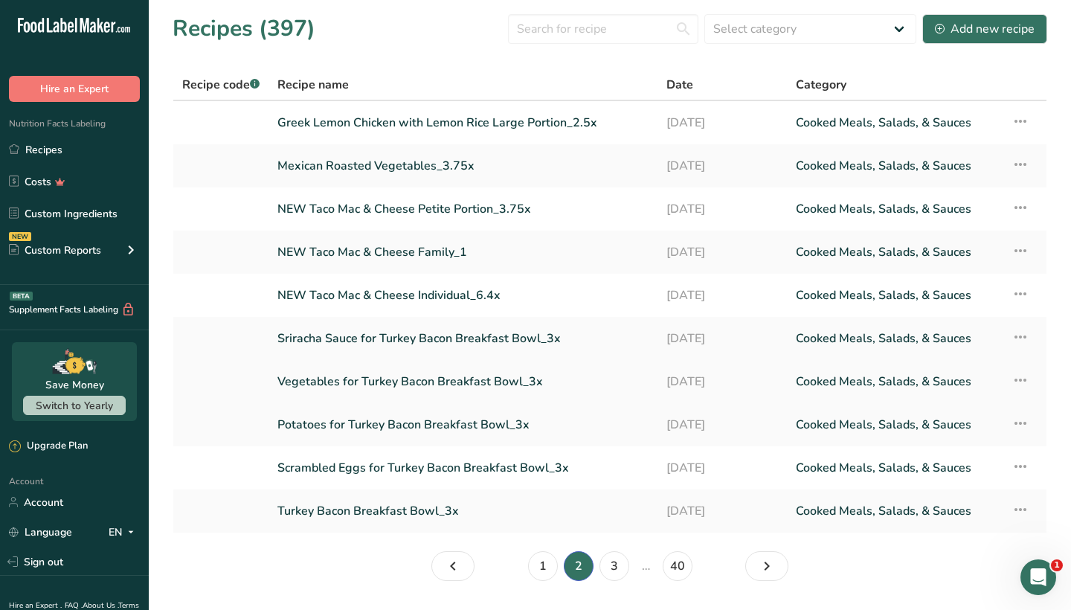
click at [361, 384] on link "Vegetables for Turkey Bacon Breakfast Bowl_3x" at bounding box center [462, 381] width 371 height 31
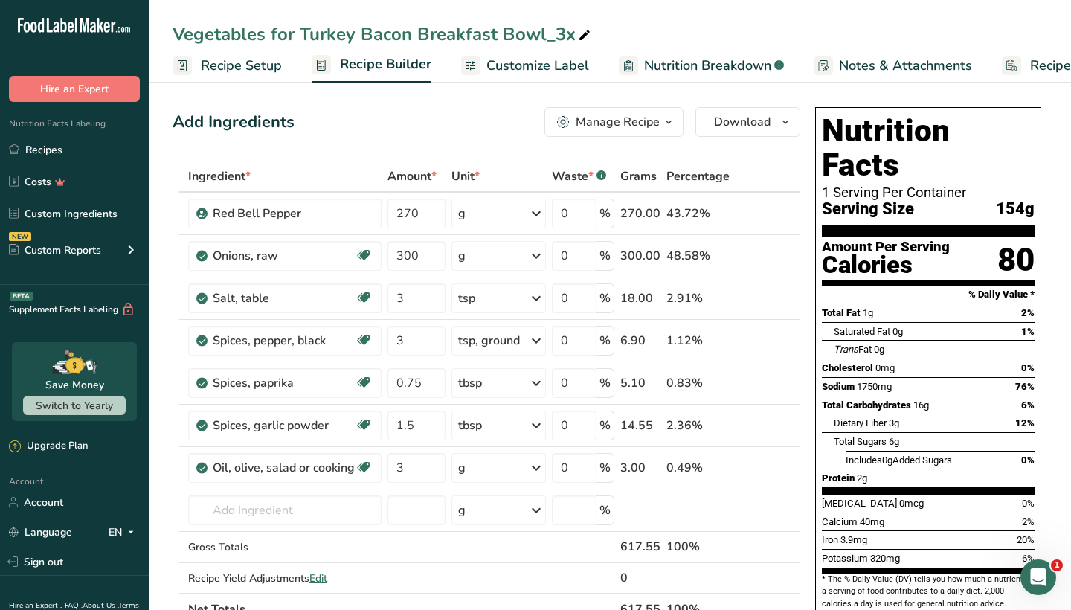
click at [619, 118] on div "Manage Recipe" at bounding box center [618, 122] width 84 height 18
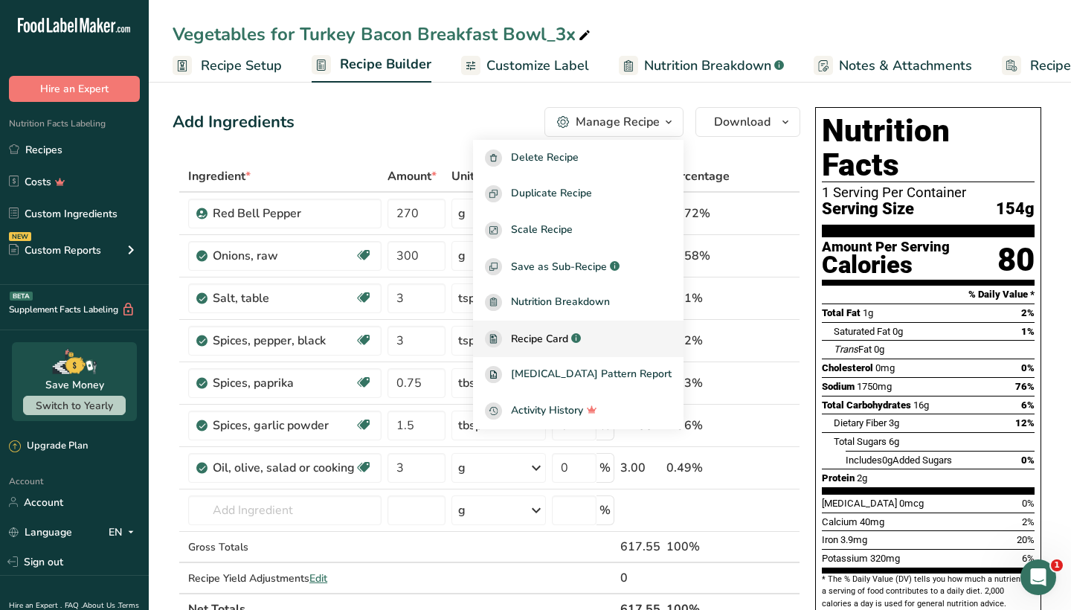
click at [555, 342] on span "Recipe Card" at bounding box center [539, 339] width 57 height 16
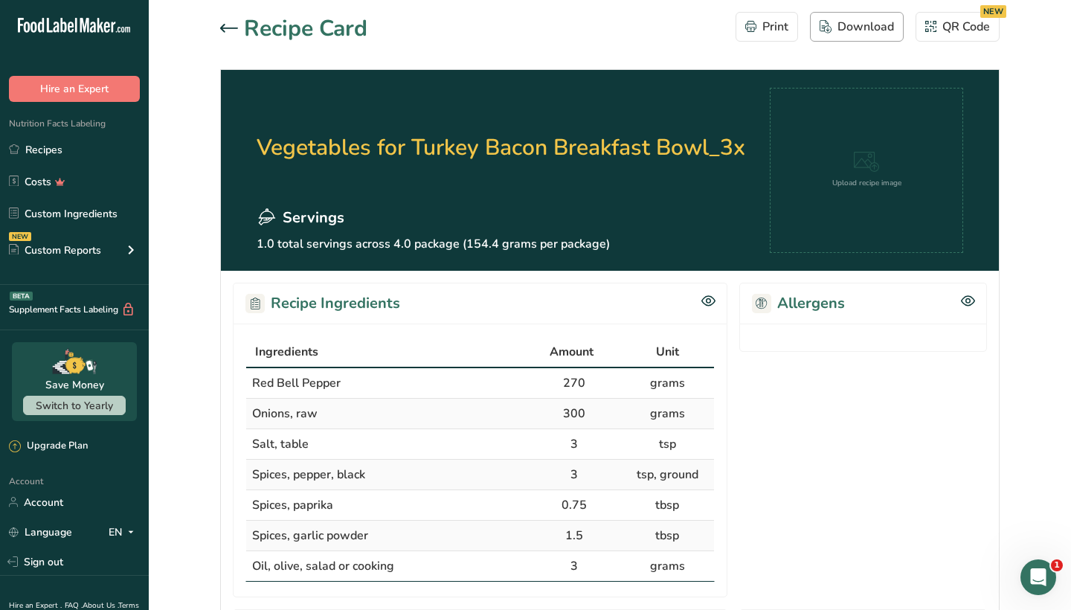
click at [849, 33] on div "Download" at bounding box center [857, 27] width 74 height 18
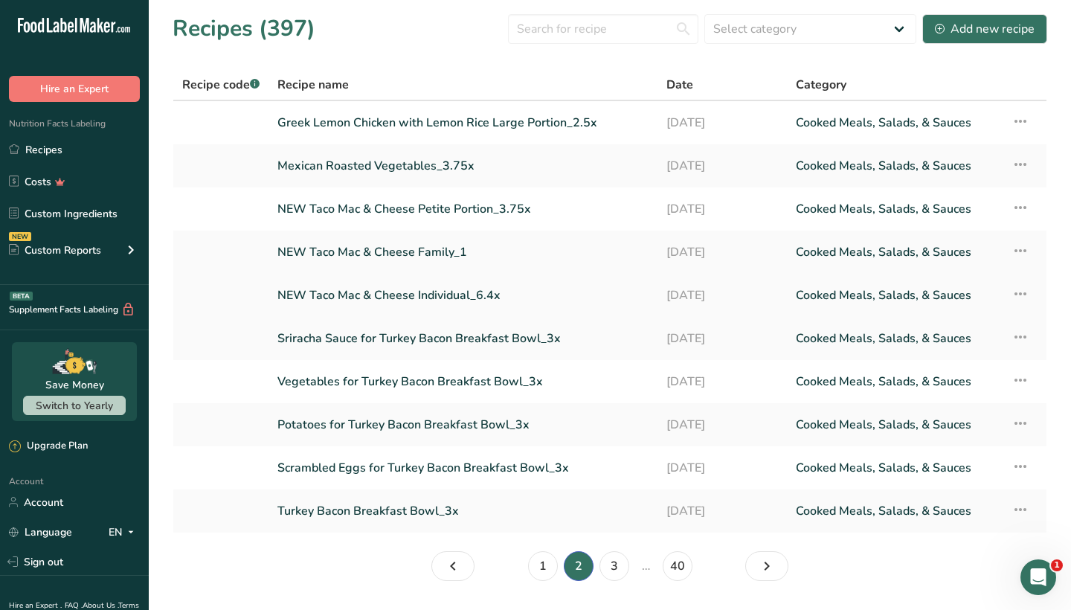
click at [364, 289] on link "NEW Taco Mac & Cheese Individual_6.4x" at bounding box center [462, 295] width 371 height 31
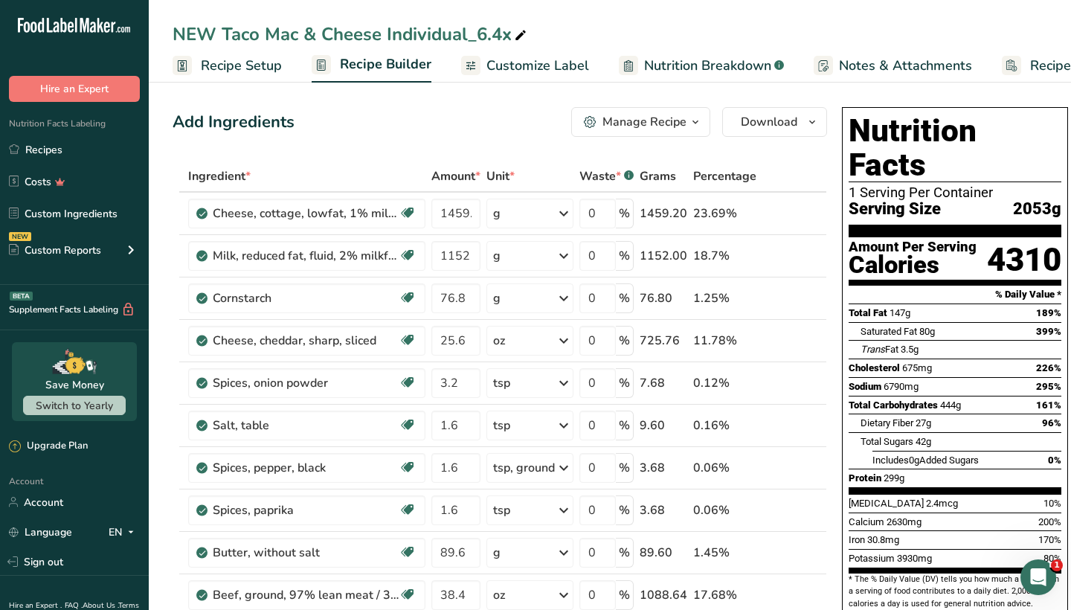
click at [619, 120] on div "Manage Recipe" at bounding box center [644, 122] width 84 height 18
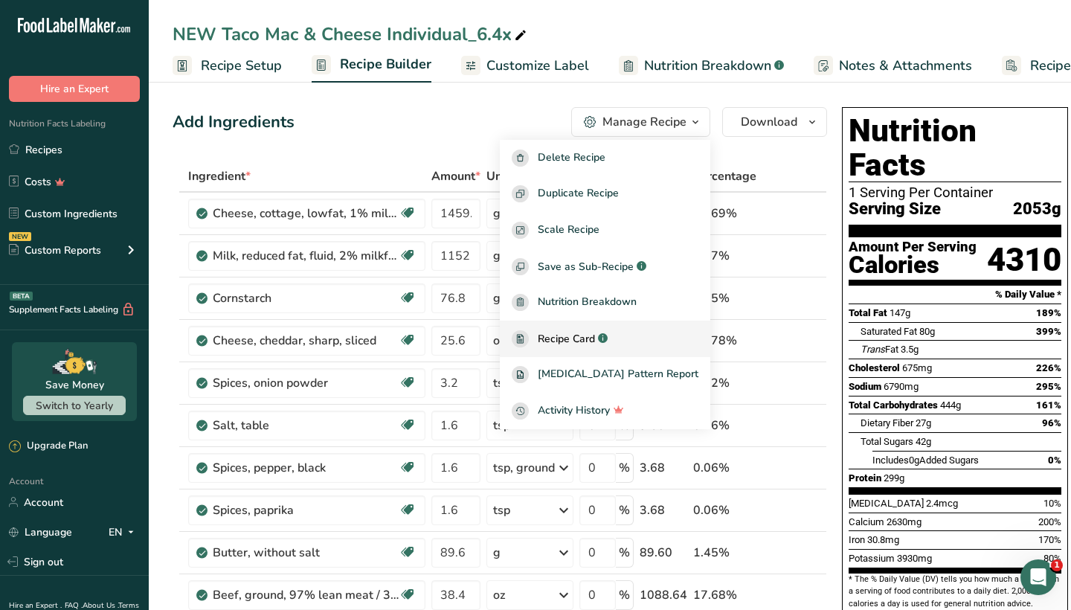
click at [594, 330] on div "Recipe Card .a-a{fill:#347362;}.b-a{fill:#fff;}" at bounding box center [605, 338] width 187 height 17
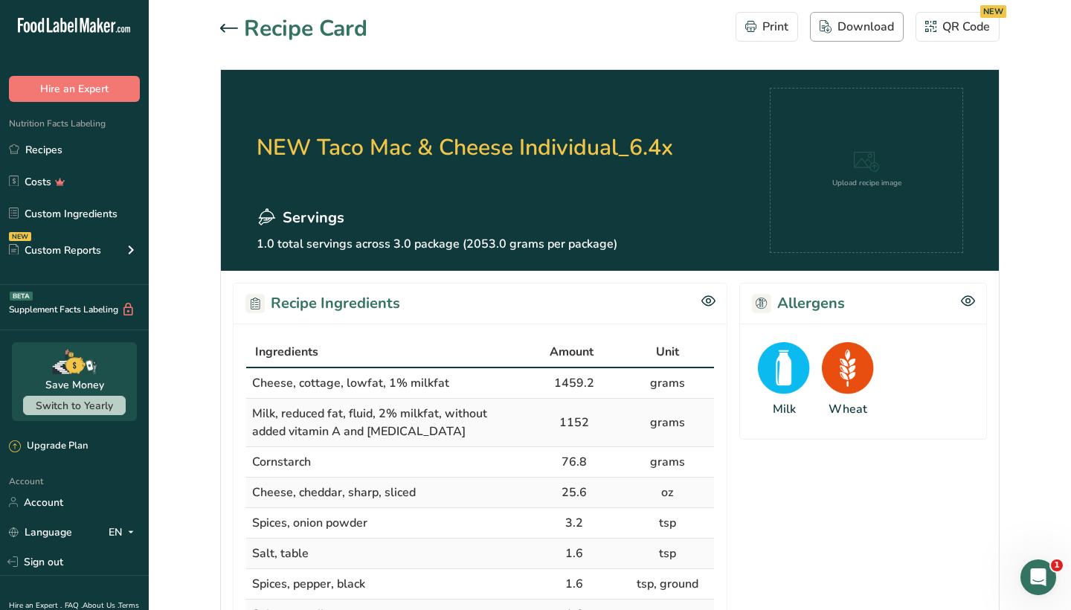
click at [846, 28] on div "Download" at bounding box center [857, 27] width 74 height 18
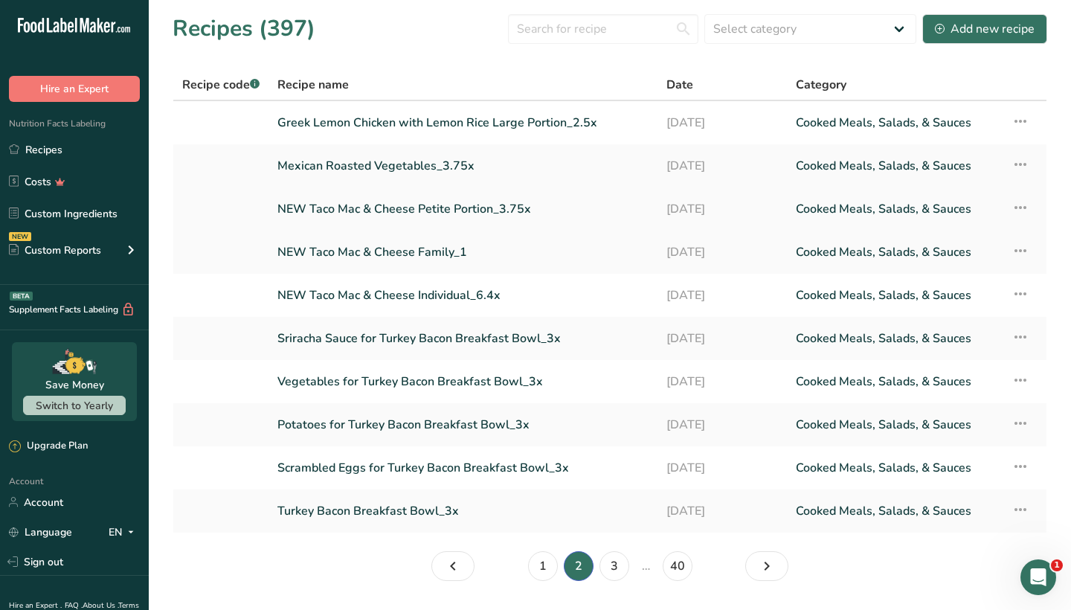
click at [391, 207] on link "NEW Taco Mac & Cheese Petite Portion_3.75x" at bounding box center [462, 208] width 371 height 31
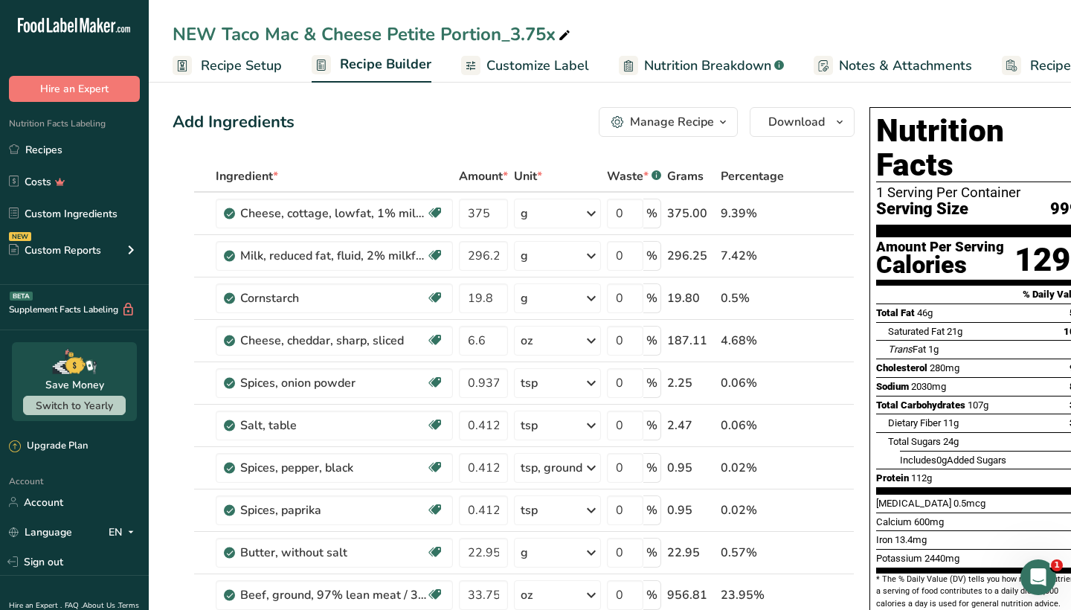
click at [662, 112] on button "Manage Recipe" at bounding box center [668, 122] width 139 height 30
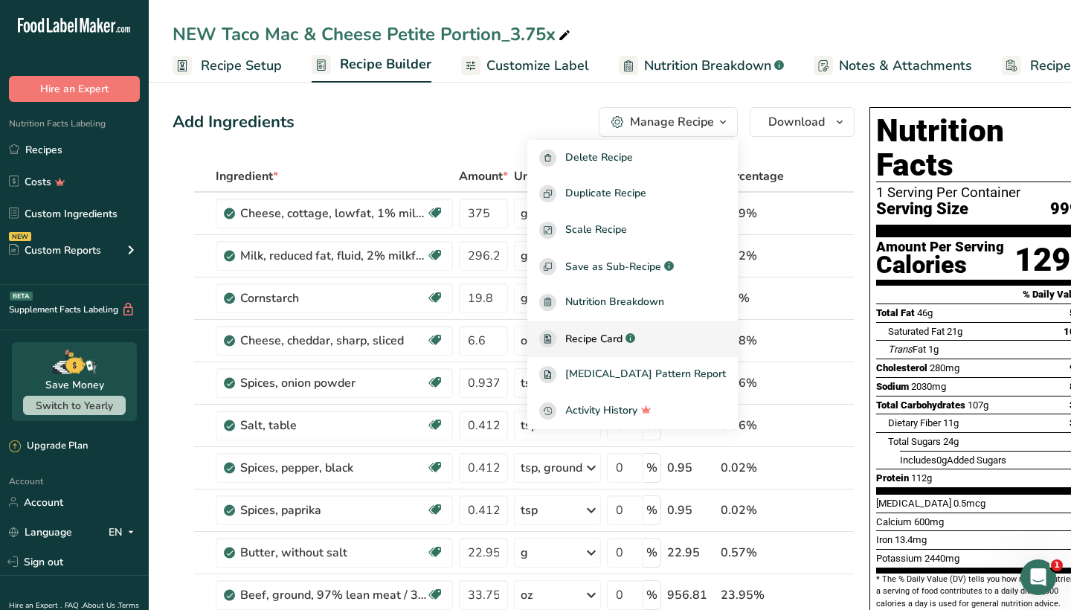
click at [621, 331] on span "Recipe Card" at bounding box center [593, 339] width 57 height 16
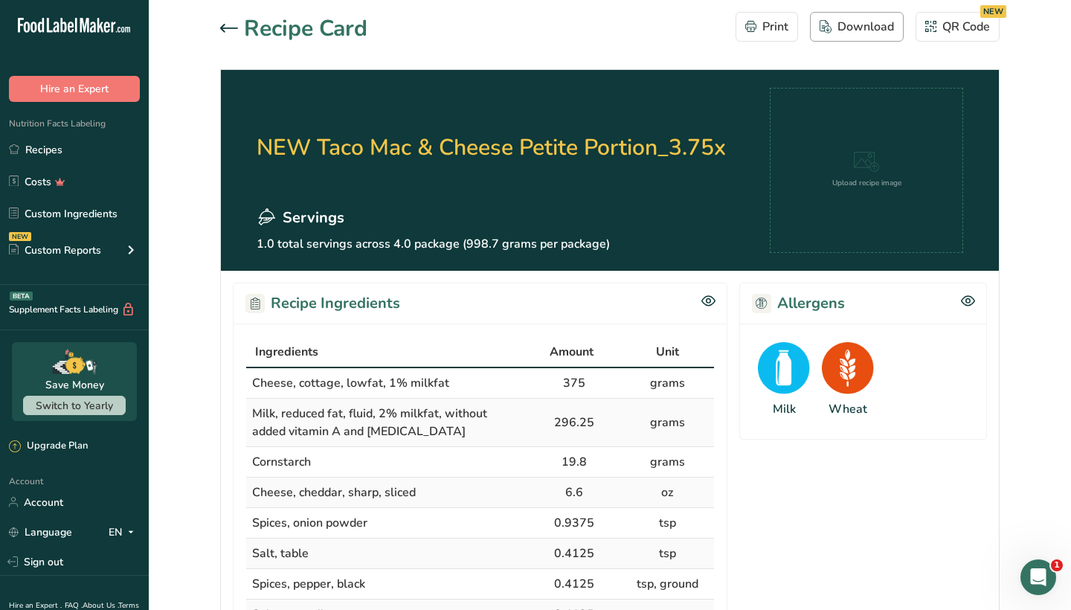
click at [855, 26] on div "Download" at bounding box center [857, 27] width 74 height 18
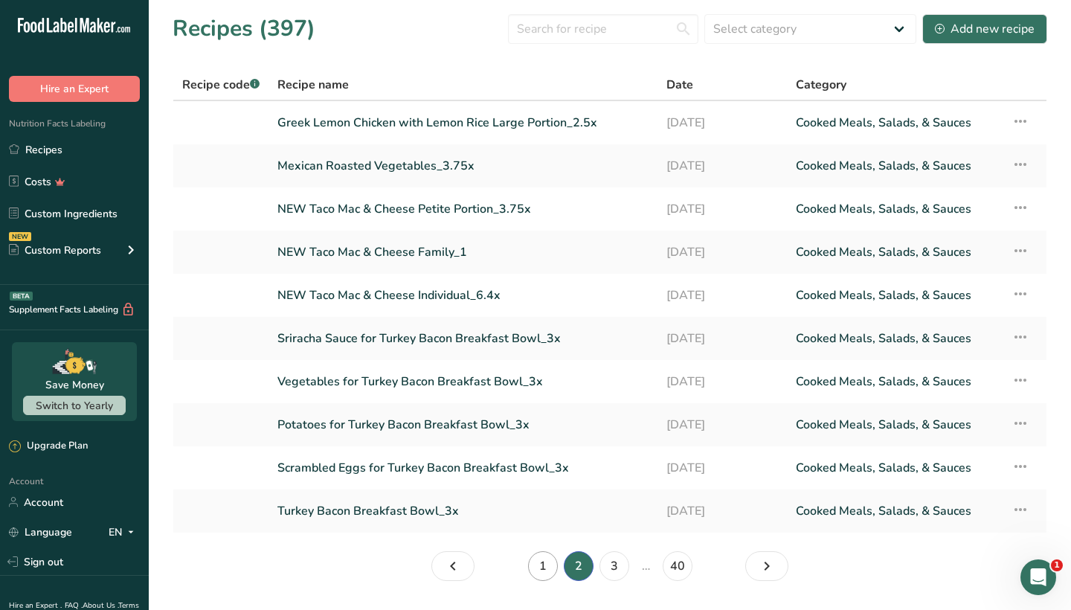
click at [540, 565] on link "1" at bounding box center [543, 566] width 30 height 30
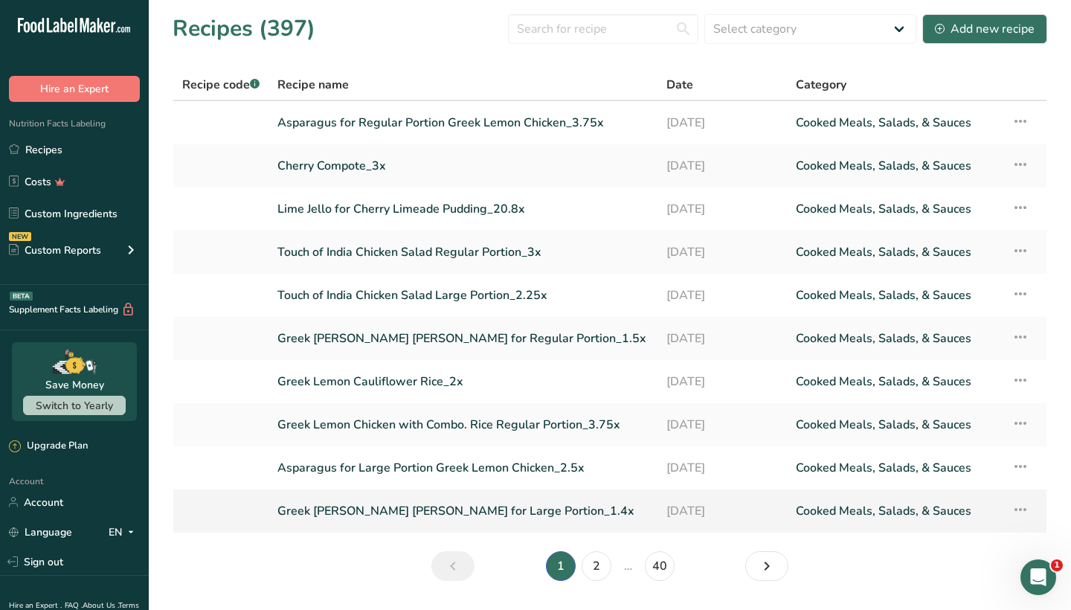
click at [337, 507] on link "Greek [PERSON_NAME] [PERSON_NAME] for Large Portion_1.4x" at bounding box center [462, 510] width 371 height 31
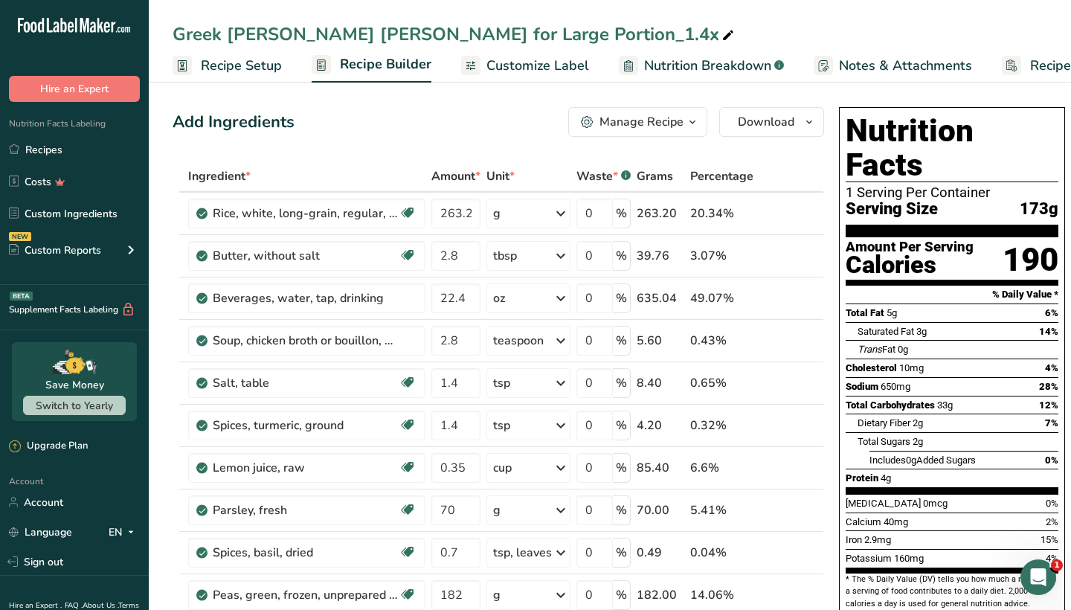
click at [628, 121] on div "Manage Recipe" at bounding box center [641, 122] width 84 height 18
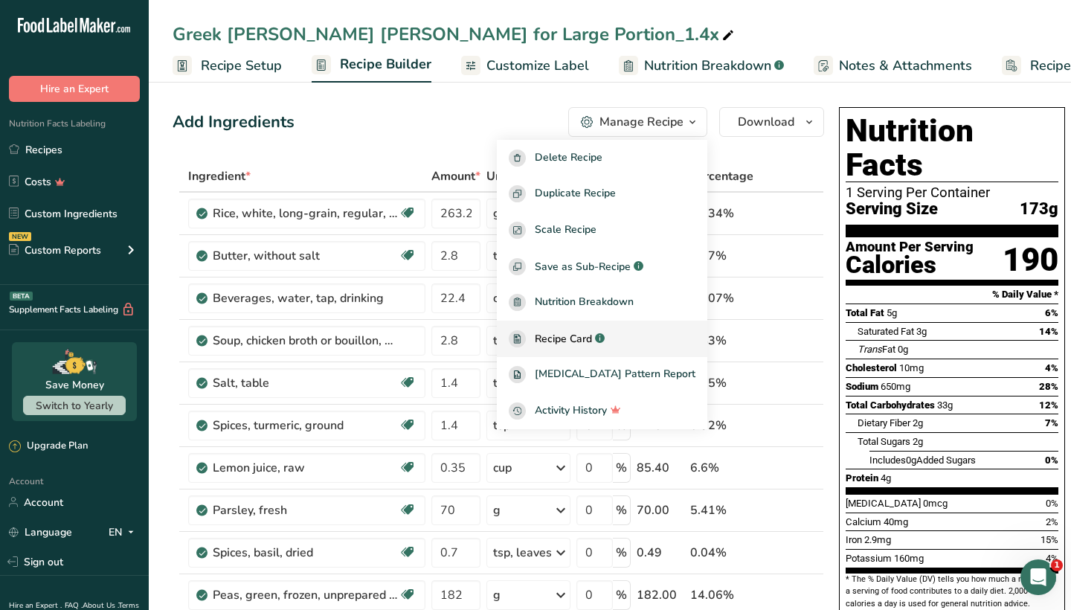
click at [582, 333] on span "Recipe Card" at bounding box center [563, 339] width 57 height 16
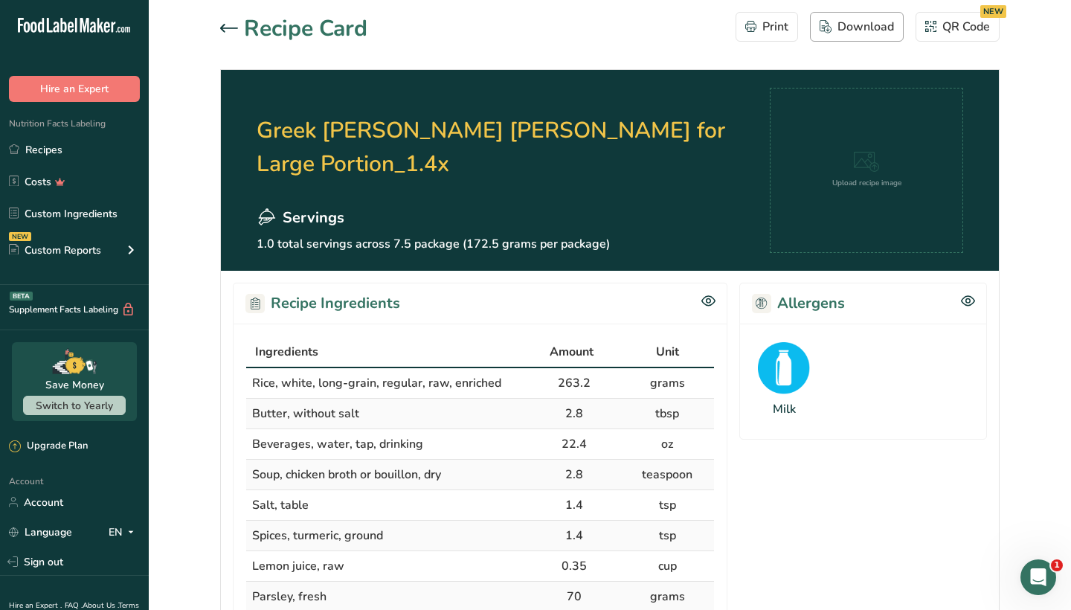
click at [849, 33] on div "Download" at bounding box center [857, 27] width 74 height 18
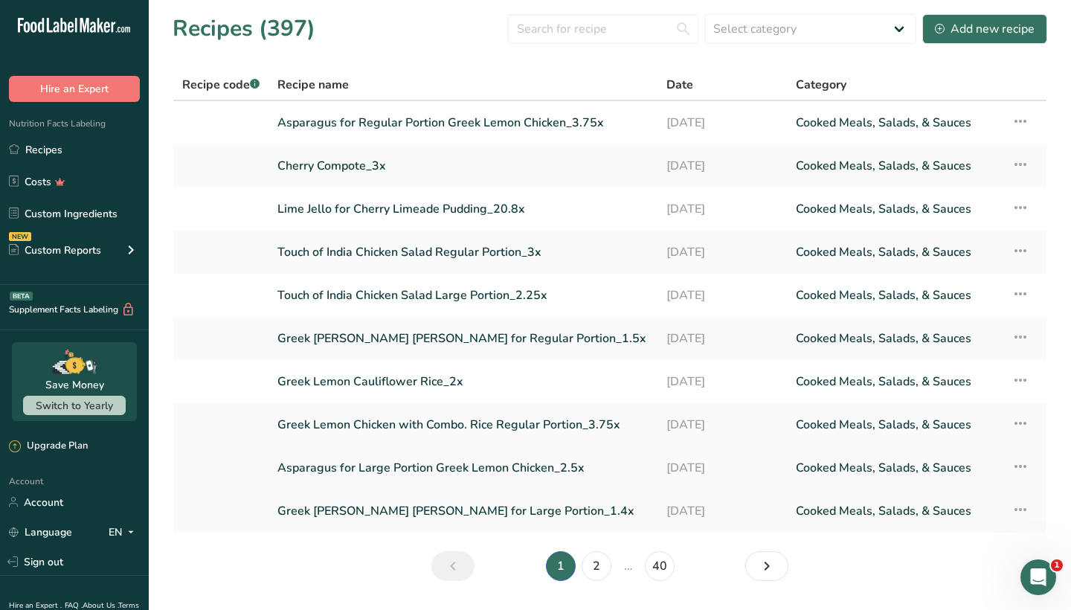
click at [395, 466] on link "Asparagus for Large Portion Greek Lemon Chicken_2.5x" at bounding box center [462, 467] width 371 height 31
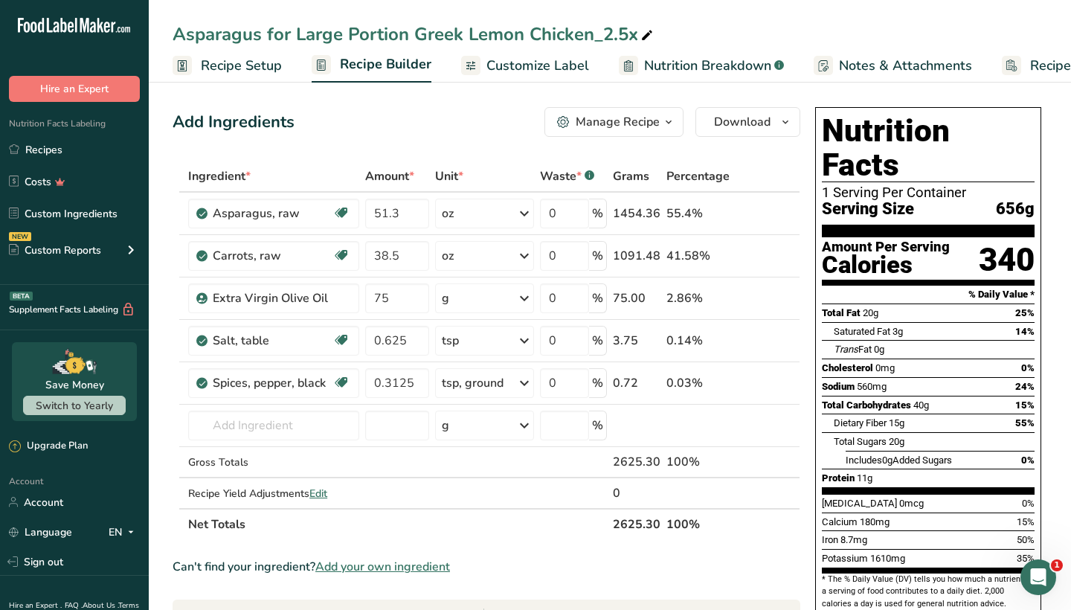
click at [631, 127] on div "Manage Recipe" at bounding box center [618, 122] width 84 height 18
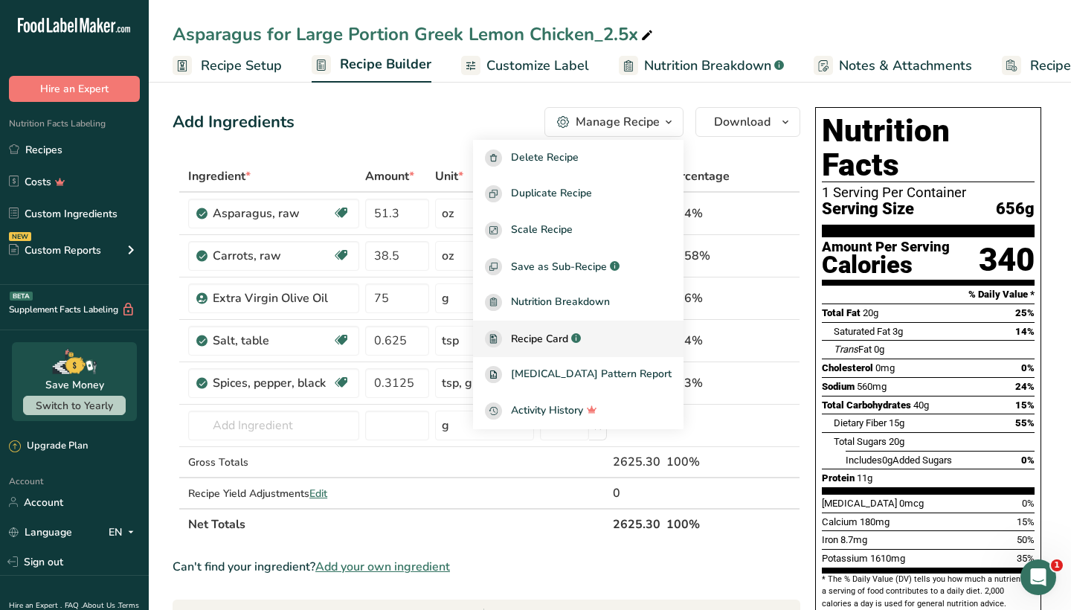
click at [568, 339] on span "Recipe Card" at bounding box center [539, 339] width 57 height 16
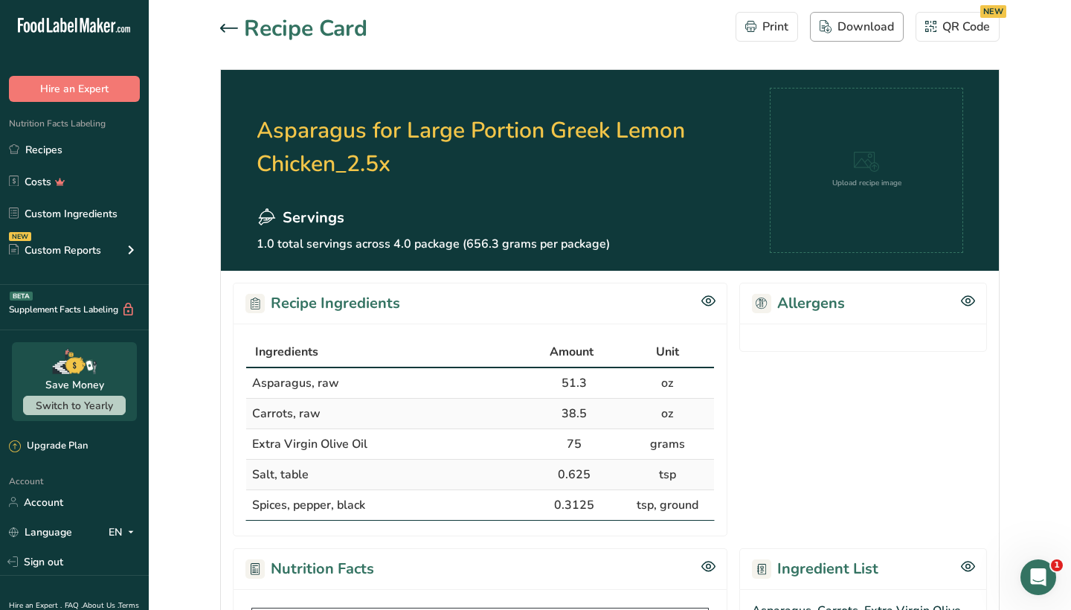
click at [846, 30] on div "Download" at bounding box center [857, 27] width 74 height 18
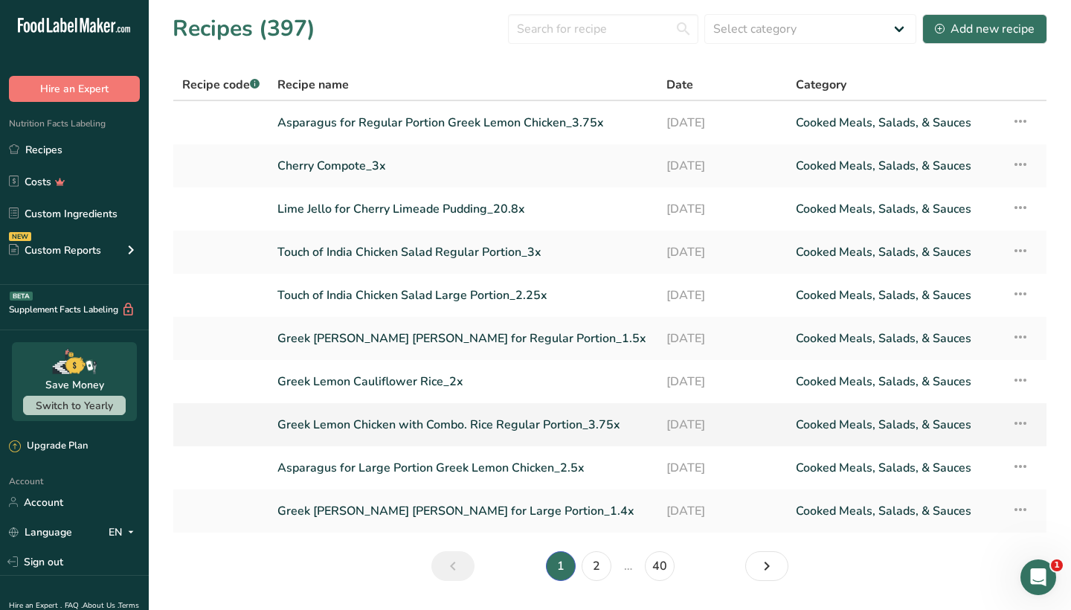
click at [357, 421] on link "Greek Lemon Chicken with Combo. Rice Regular Portion_3.75x" at bounding box center [462, 424] width 371 height 31
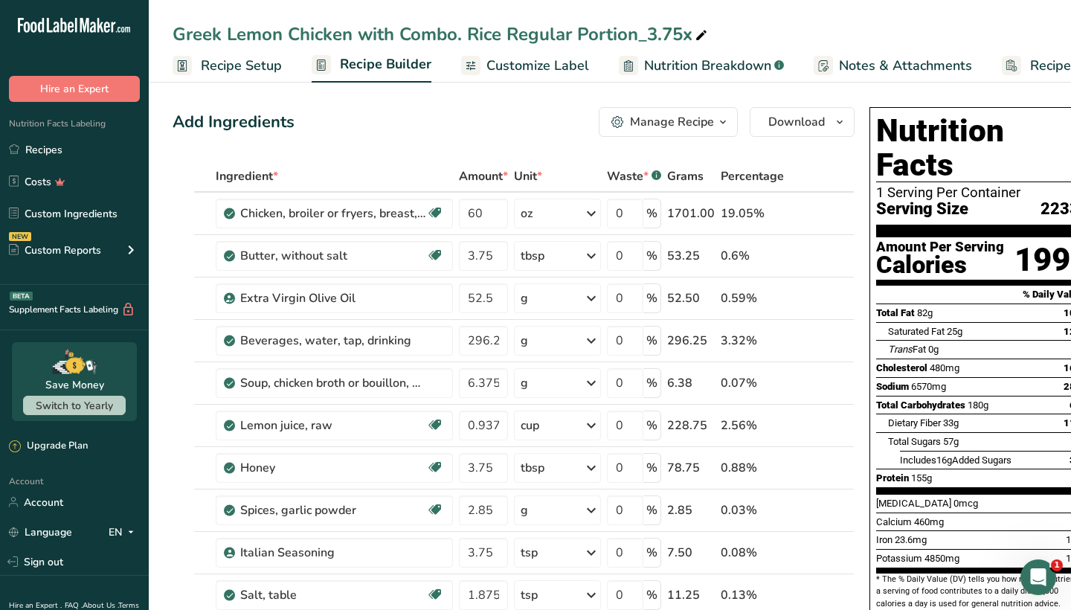
click at [683, 120] on div "Manage Recipe" at bounding box center [672, 122] width 84 height 18
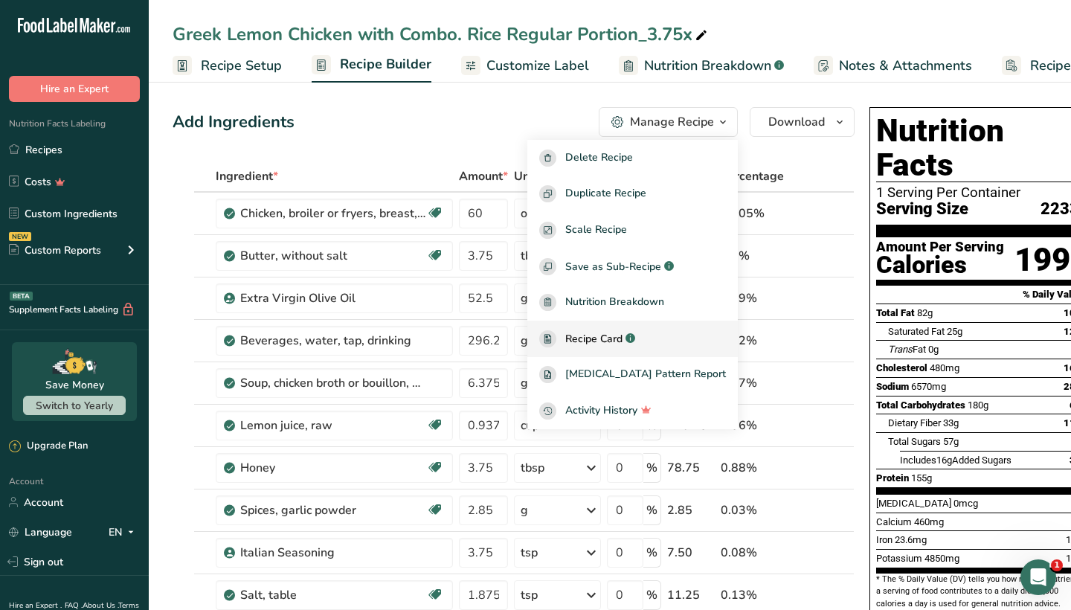
click at [616, 350] on link "Recipe Card .a-a{fill:#347362;}.b-a{fill:#fff;}" at bounding box center [632, 339] width 210 height 36
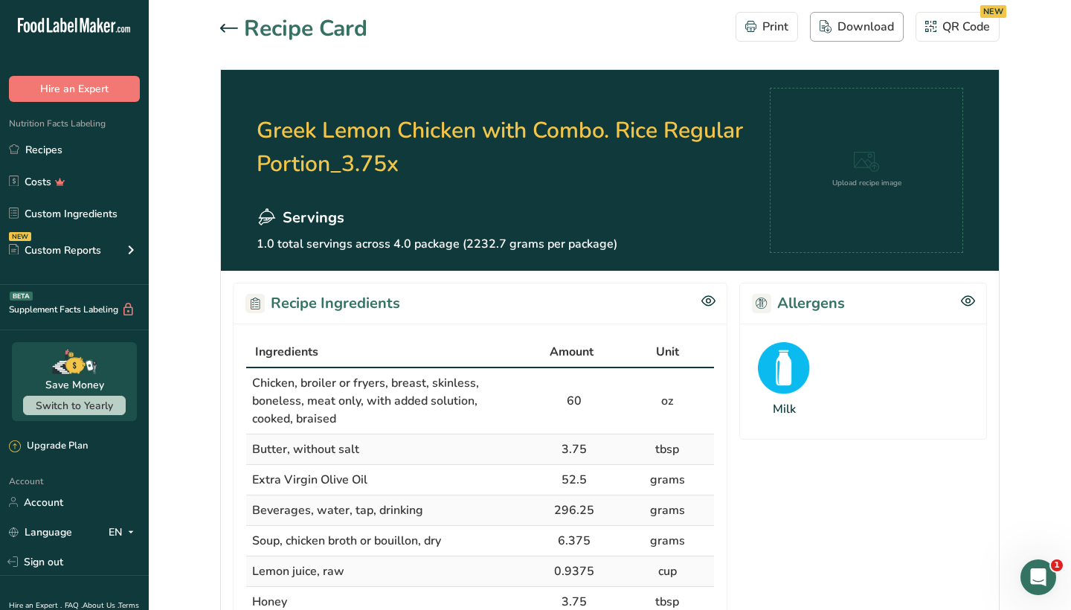
click at [846, 29] on div "Download" at bounding box center [857, 27] width 74 height 18
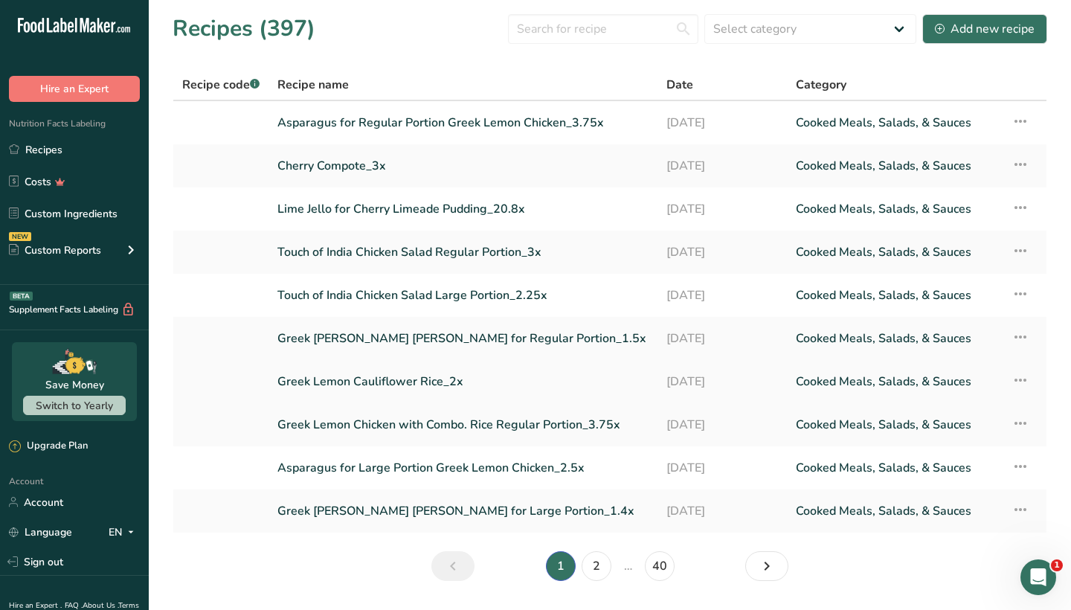
click at [375, 378] on link "Greek Lemon Cauliflower Rice_2x" at bounding box center [462, 381] width 371 height 31
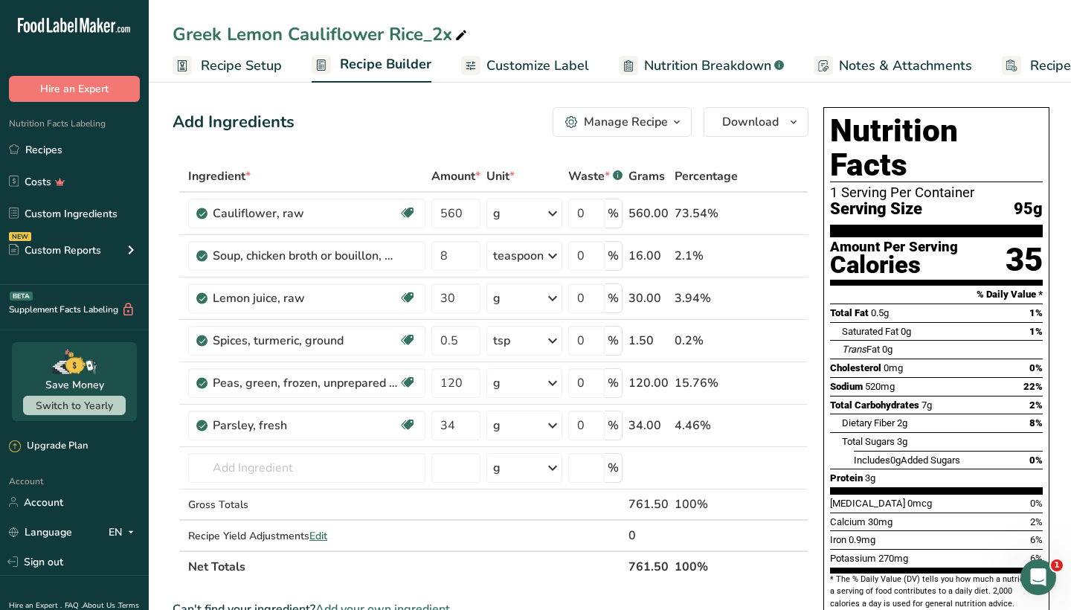
click at [621, 114] on div "Manage Recipe" at bounding box center [626, 122] width 84 height 18
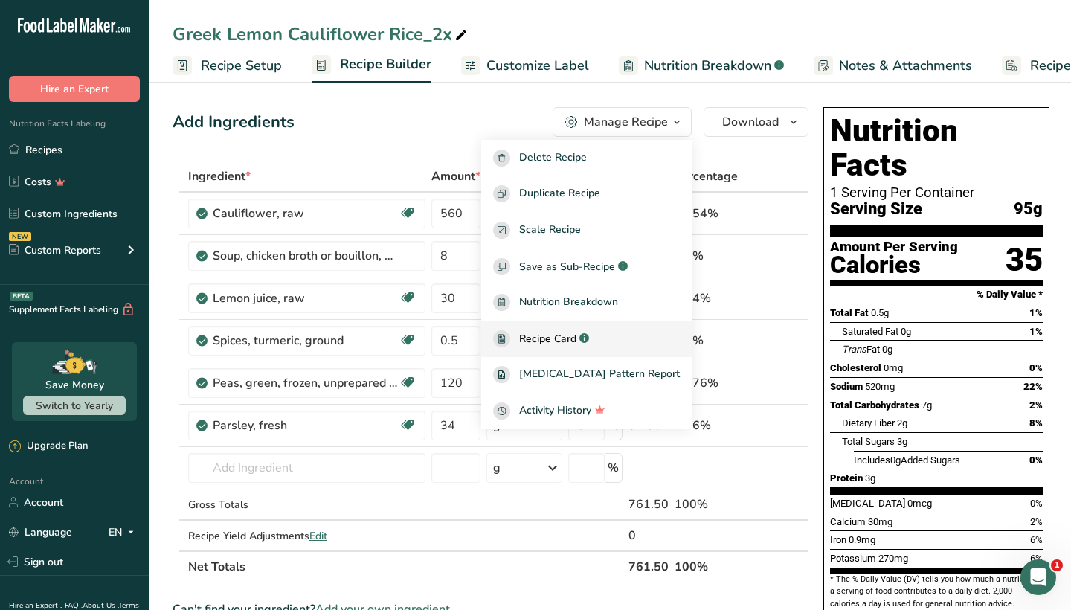
click at [576, 349] on link "Recipe Card .a-a{fill:#347362;}.b-a{fill:#fff;}" at bounding box center [586, 339] width 210 height 36
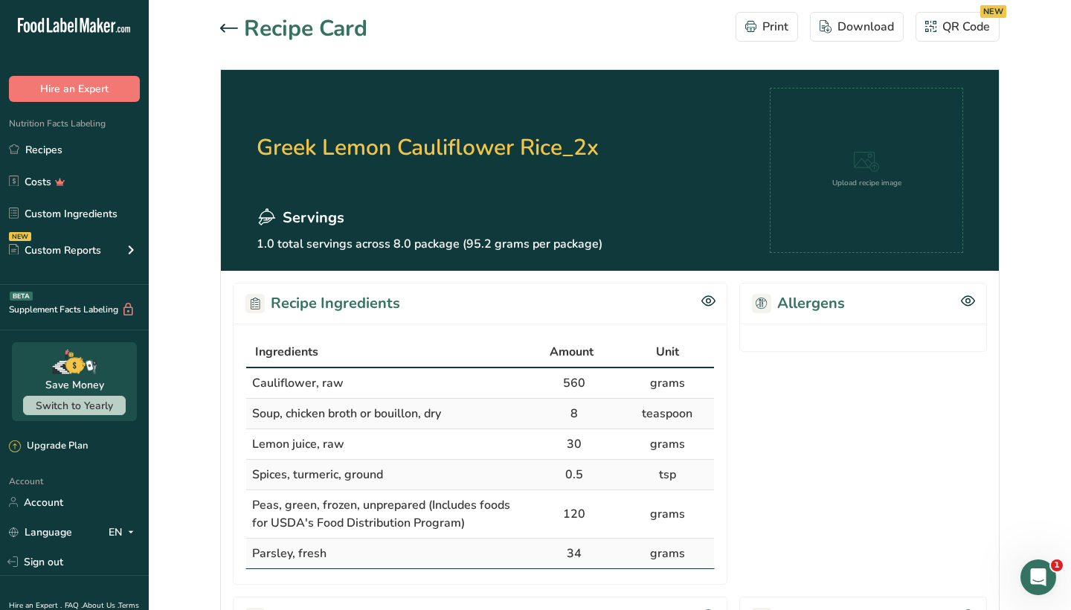
click at [864, 42] on div "Print Download QR Code NEW" at bounding box center [868, 28] width 265 height 33
click at [859, 36] on button "Download" at bounding box center [857, 27] width 94 height 30
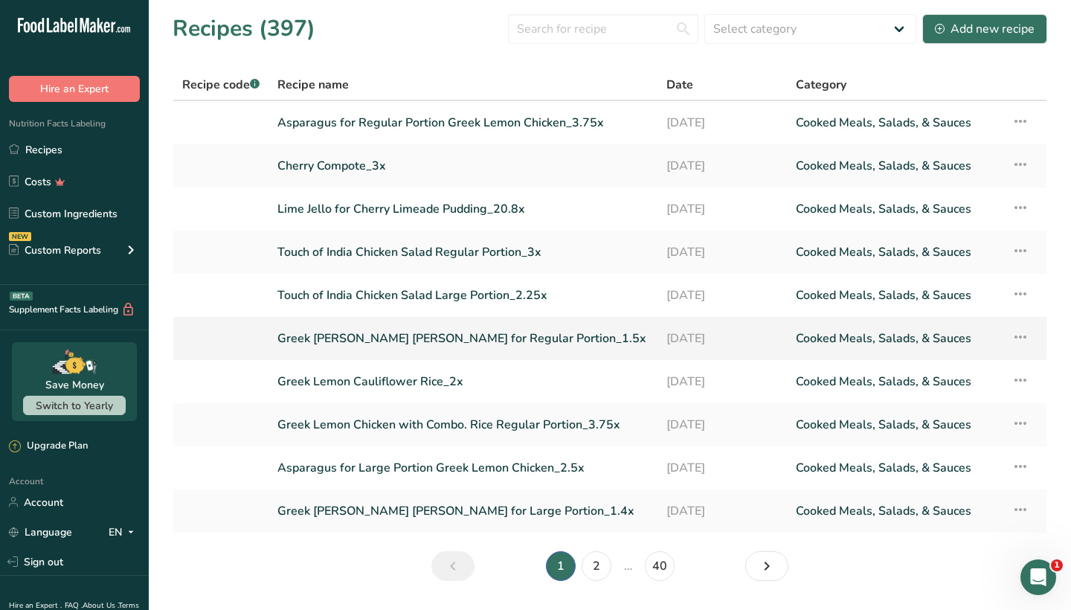
click at [328, 341] on link "Greek [PERSON_NAME] [PERSON_NAME] for Regular Portion_1.5x" at bounding box center [462, 338] width 371 height 31
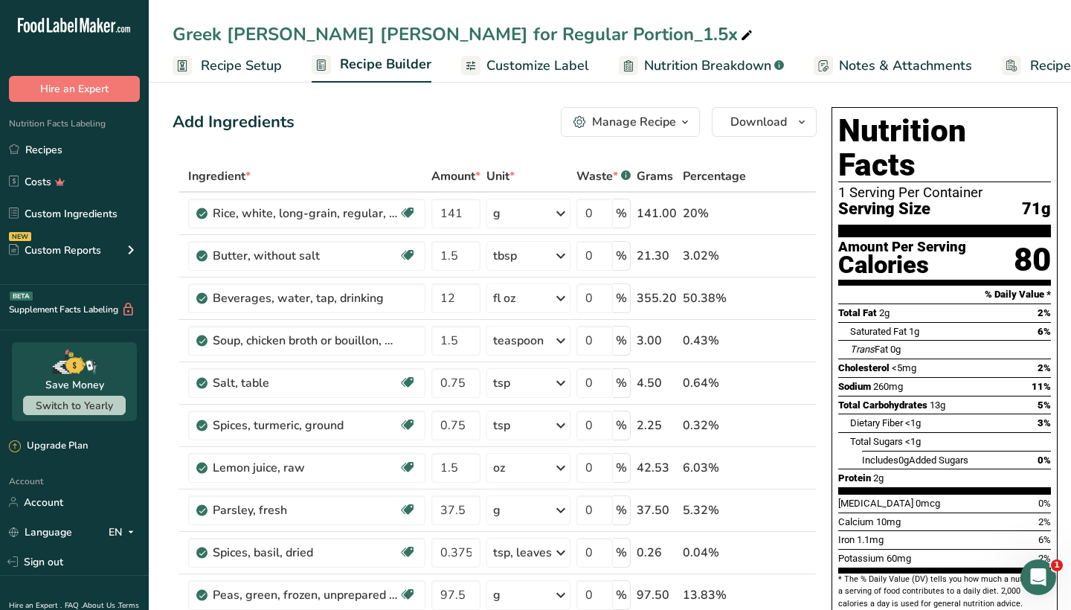
click at [621, 123] on div "Manage Recipe" at bounding box center [634, 122] width 84 height 18
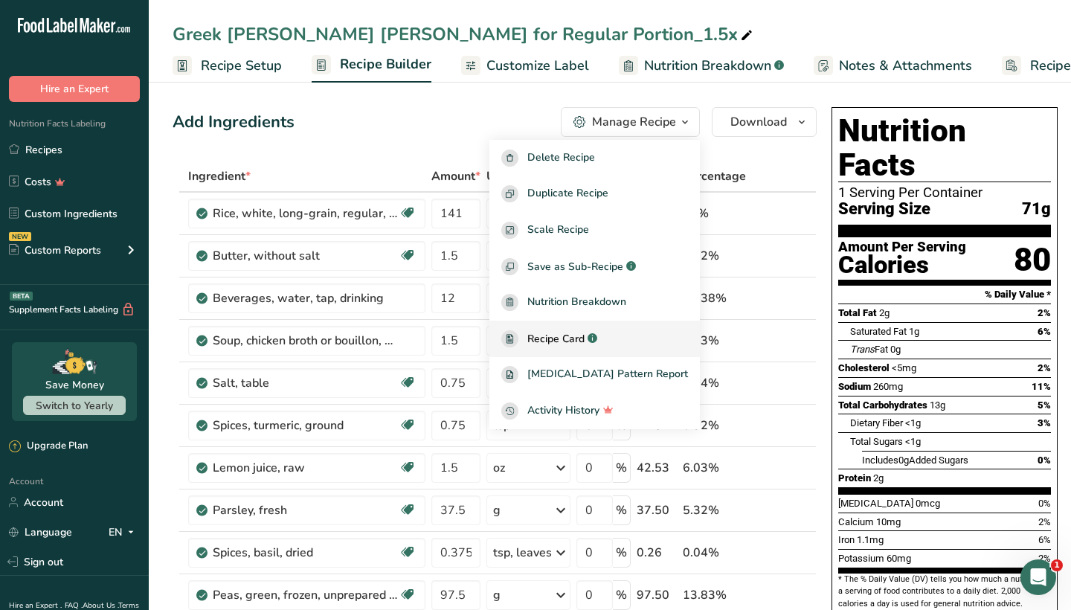
click at [573, 331] on span "Recipe Card" at bounding box center [555, 339] width 57 height 16
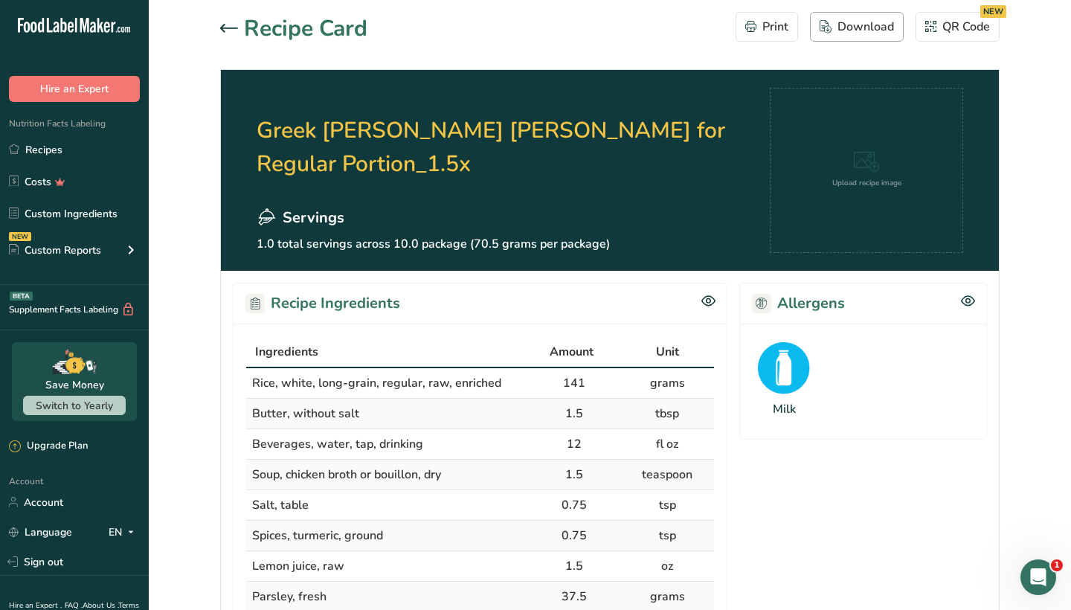
click at [858, 31] on div "Download" at bounding box center [857, 27] width 74 height 18
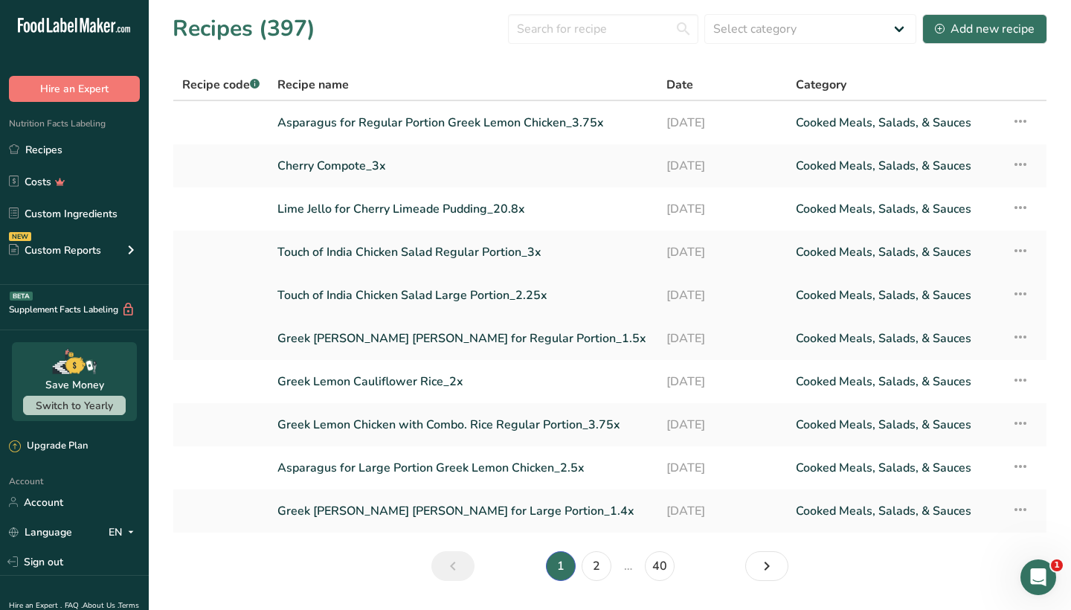
click at [438, 289] on link "Touch of India Chicken Salad Large Portion_2.25x" at bounding box center [462, 295] width 371 height 31
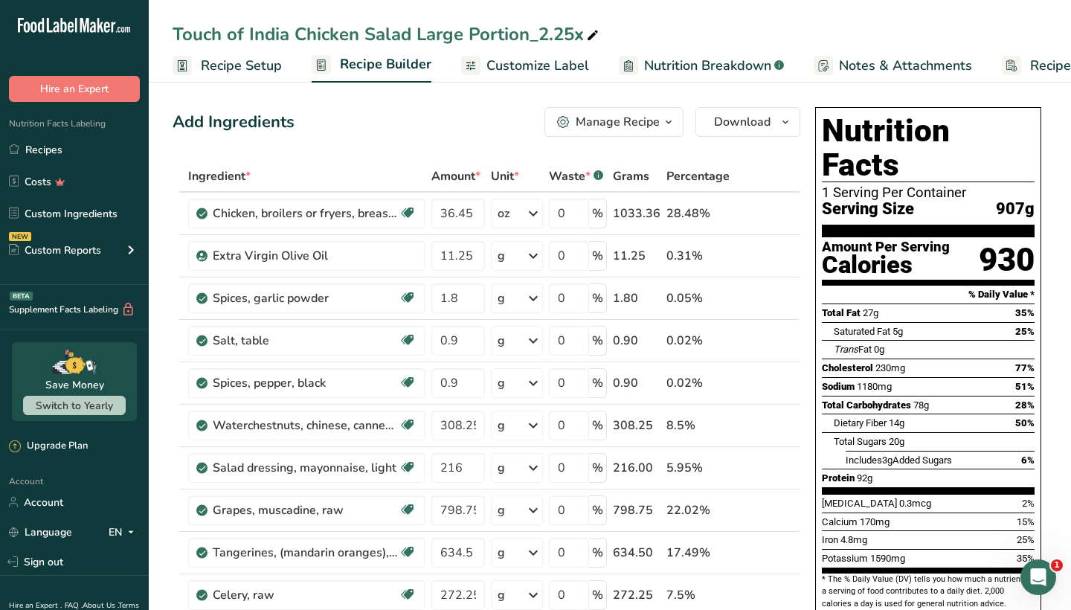
click at [630, 129] on div "Manage Recipe" at bounding box center [618, 122] width 84 height 18
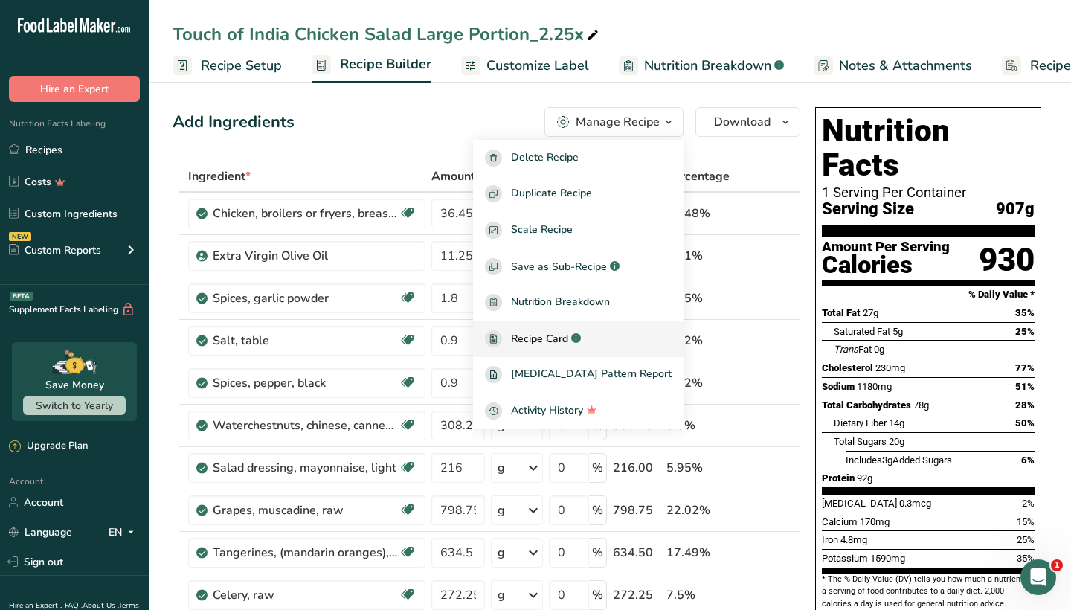
click at [568, 341] on span "Recipe Card" at bounding box center [539, 339] width 57 height 16
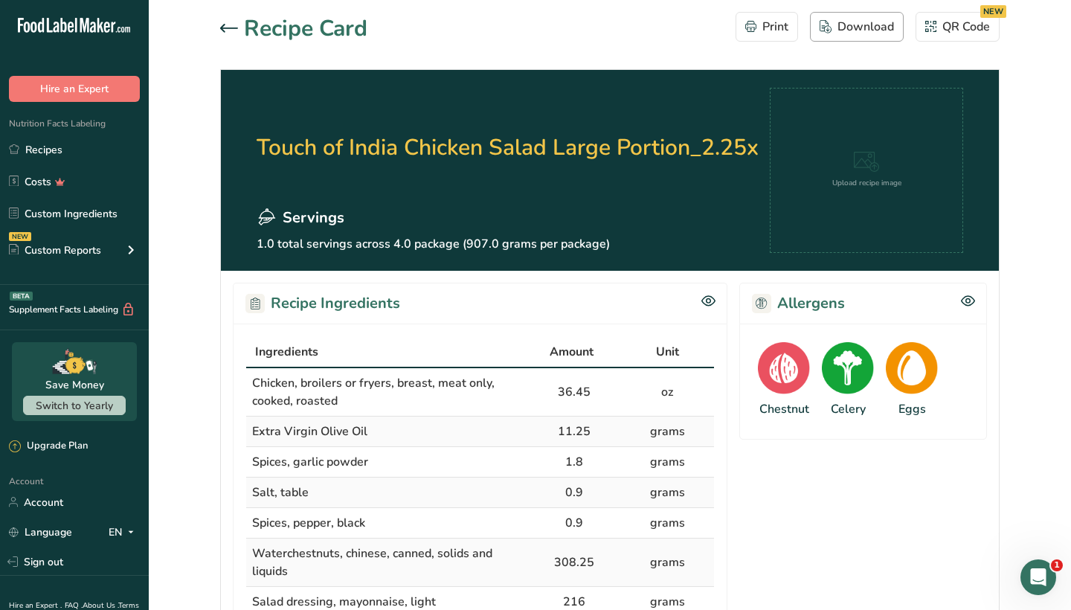
click at [860, 28] on div "Download" at bounding box center [857, 27] width 74 height 18
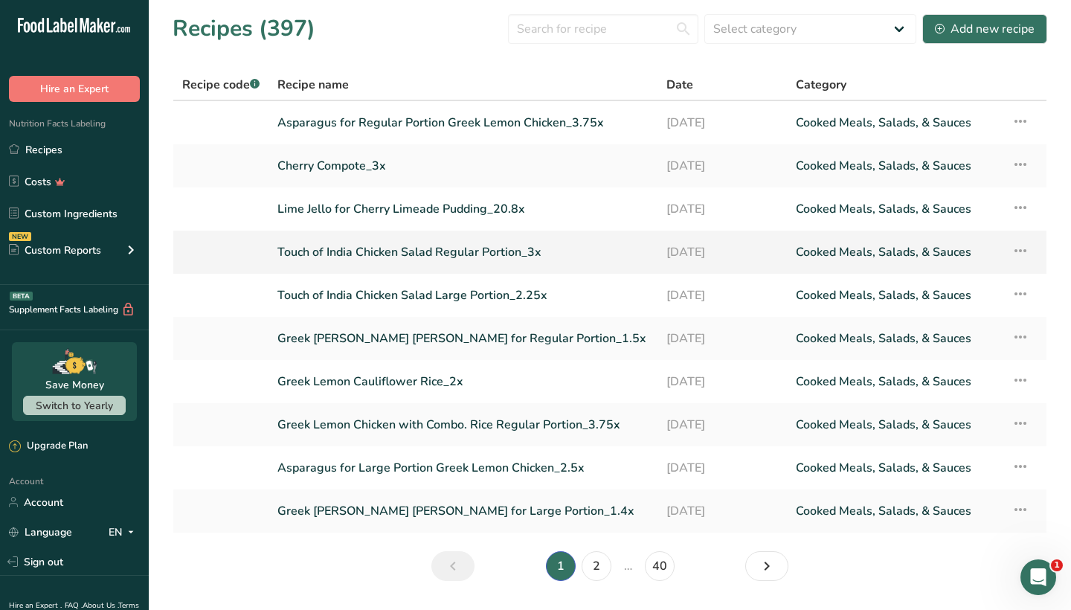
click at [367, 248] on link "Touch of India Chicken Salad Regular Portion_3x" at bounding box center [462, 252] width 371 height 31
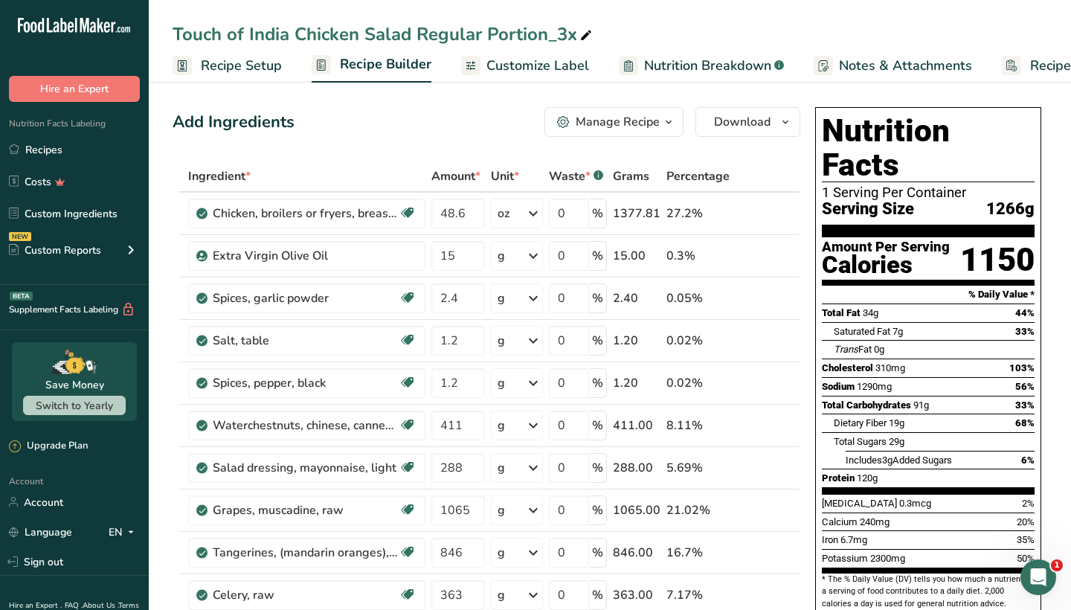
click at [640, 120] on div "Manage Recipe" at bounding box center [618, 122] width 84 height 18
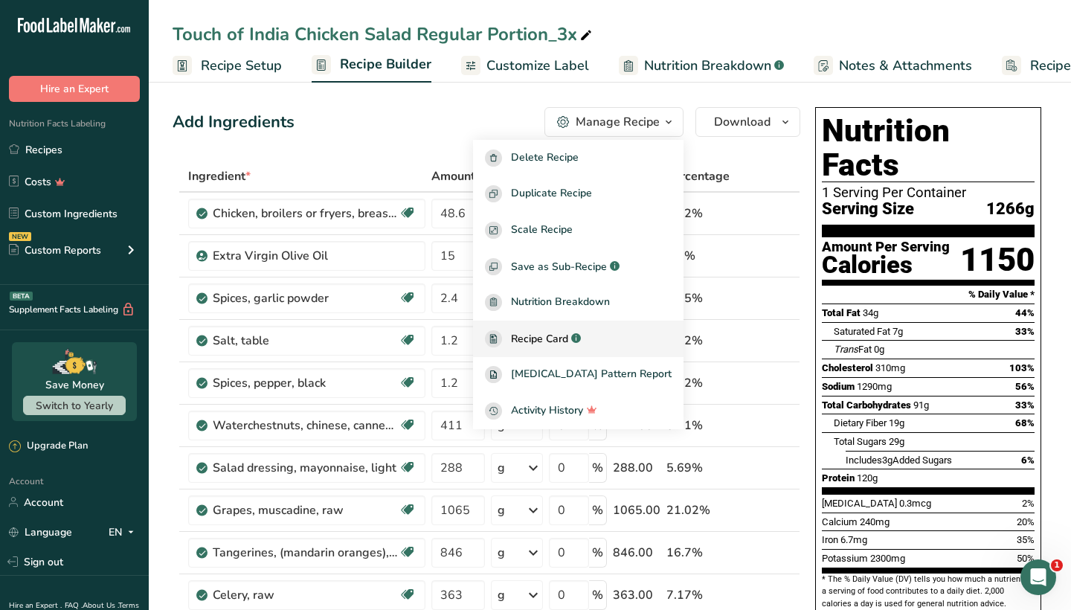
click at [547, 336] on span "Recipe Card" at bounding box center [539, 339] width 57 height 16
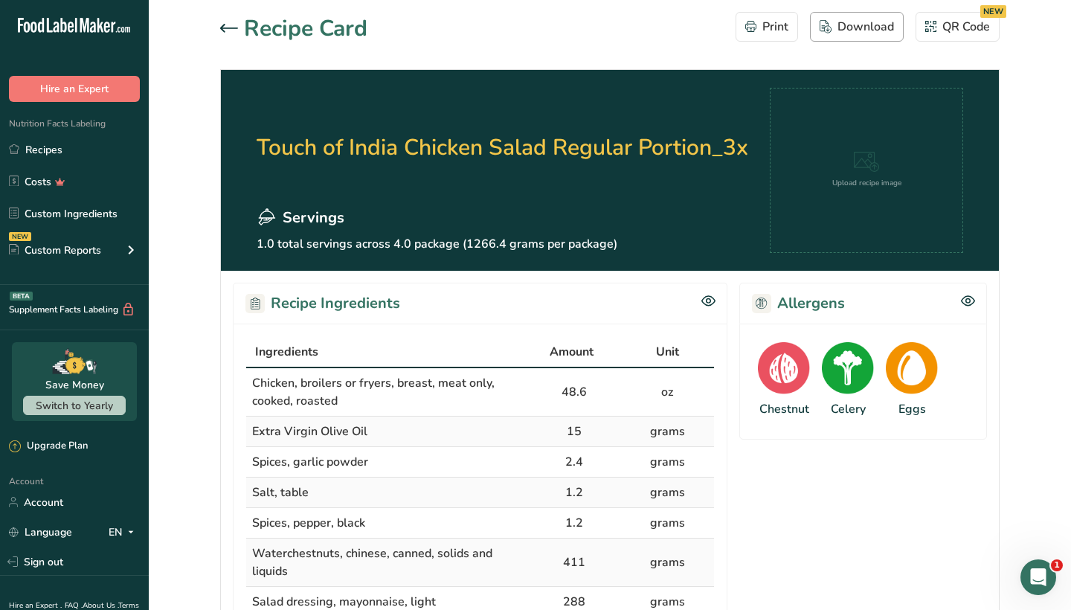
click at [861, 24] on div "Download" at bounding box center [857, 27] width 74 height 18
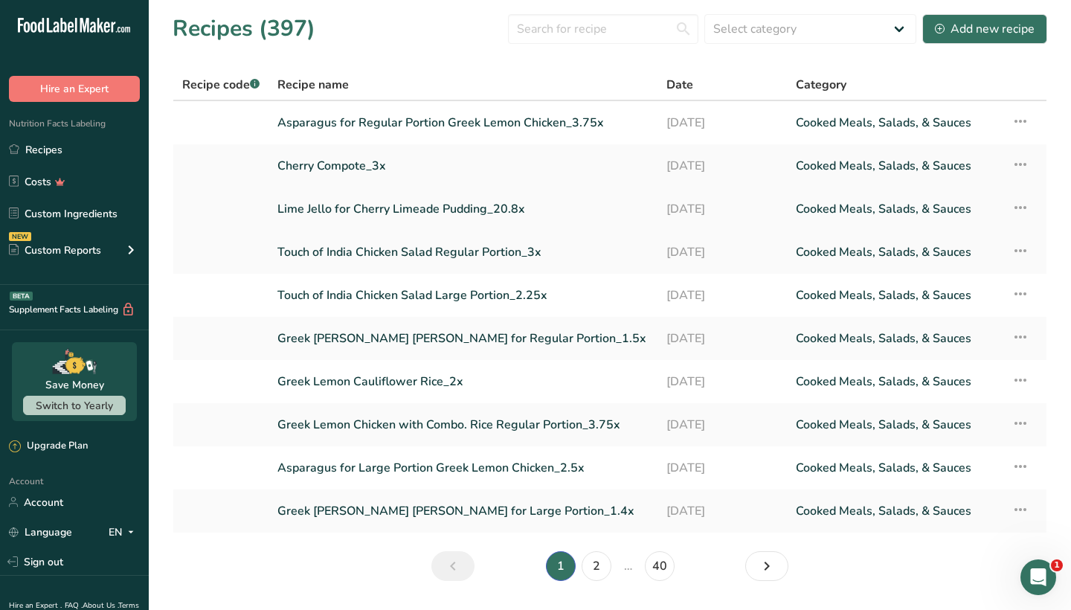
click at [350, 207] on link "Lime Jello for Cherry Limeade Pudding_20.8x" at bounding box center [462, 208] width 371 height 31
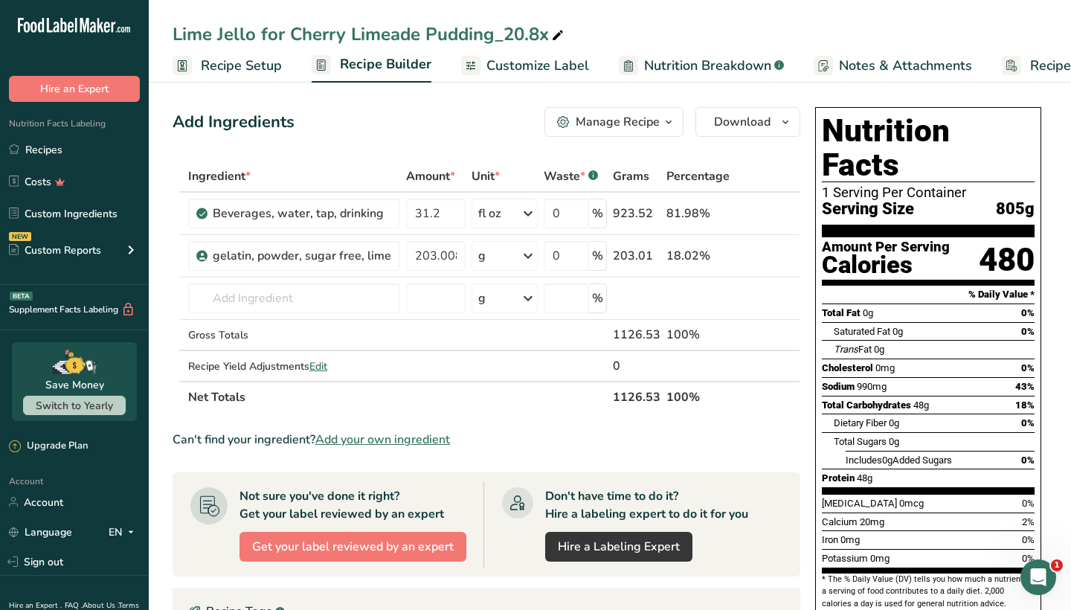
click at [625, 125] on div "Manage Recipe" at bounding box center [618, 122] width 84 height 18
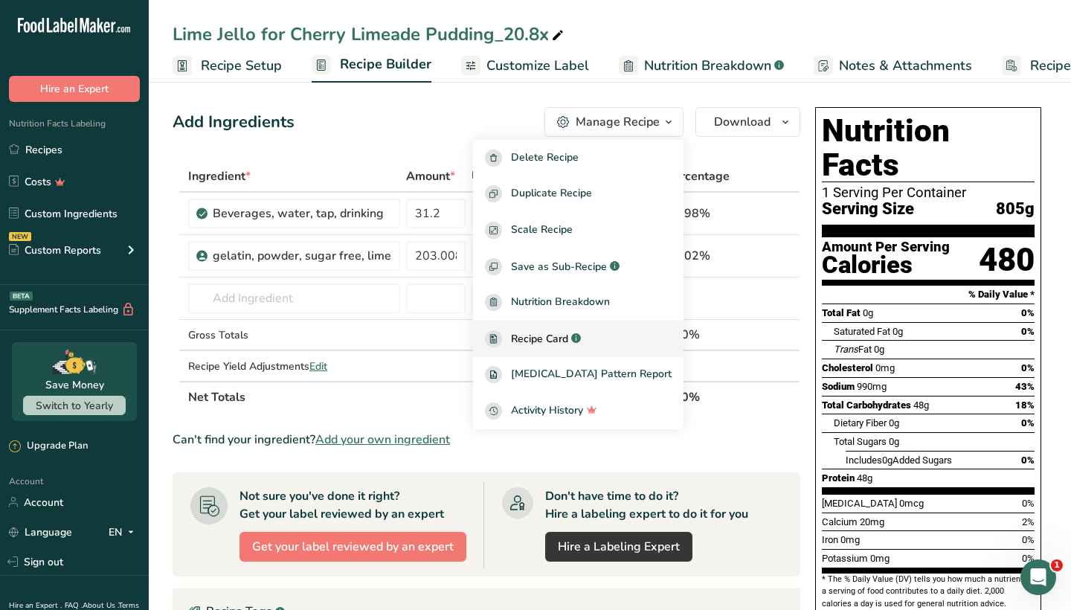
click at [562, 341] on span "Recipe Card" at bounding box center [539, 339] width 57 height 16
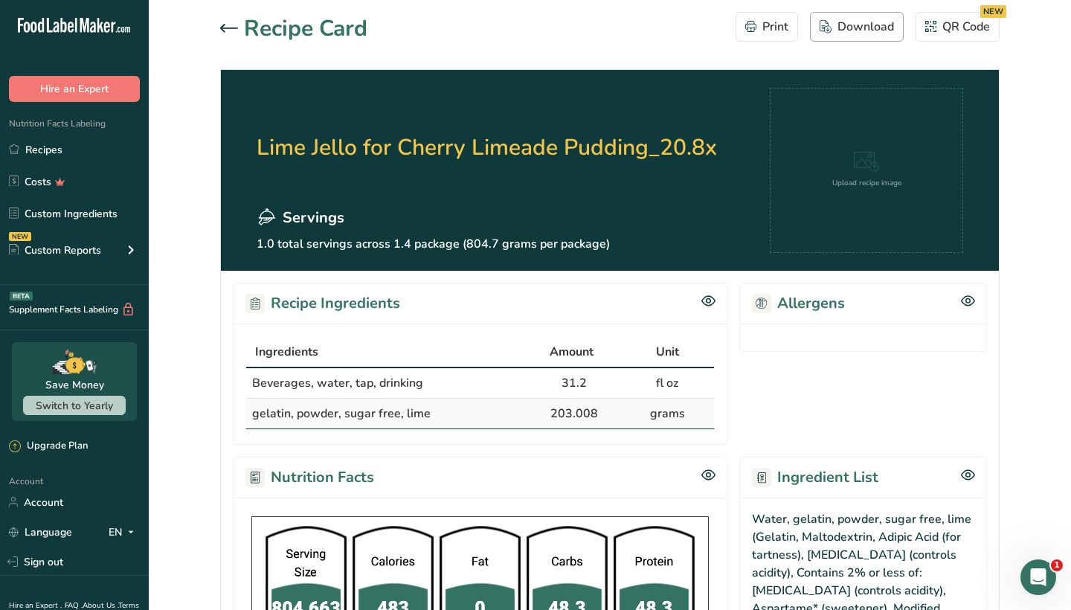
click at [850, 24] on div "Download" at bounding box center [857, 27] width 74 height 18
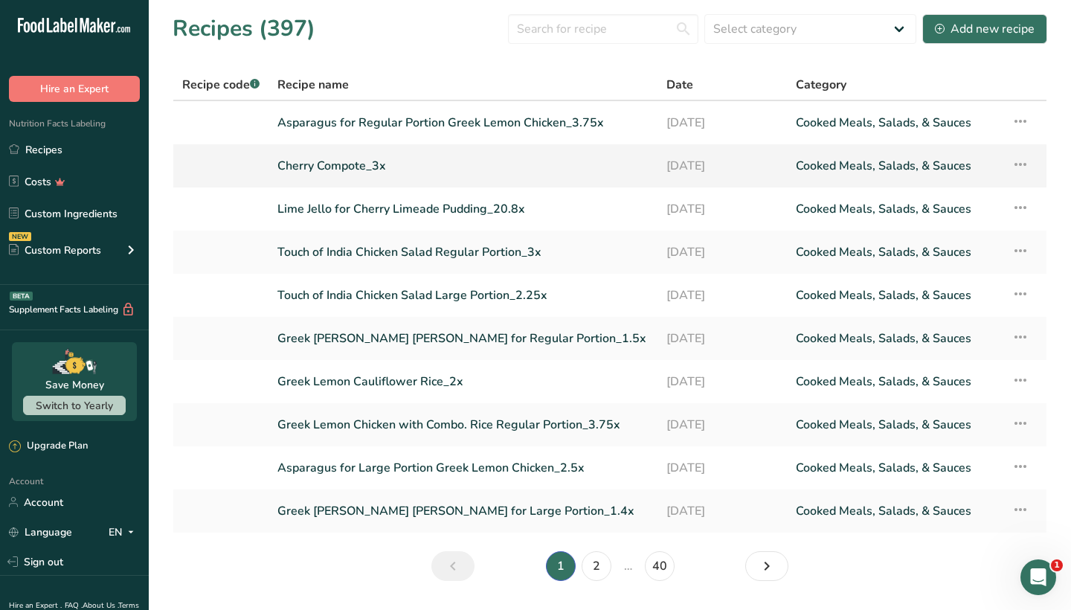
click at [312, 158] on link "Cherry Compote_3x" at bounding box center [462, 165] width 371 height 31
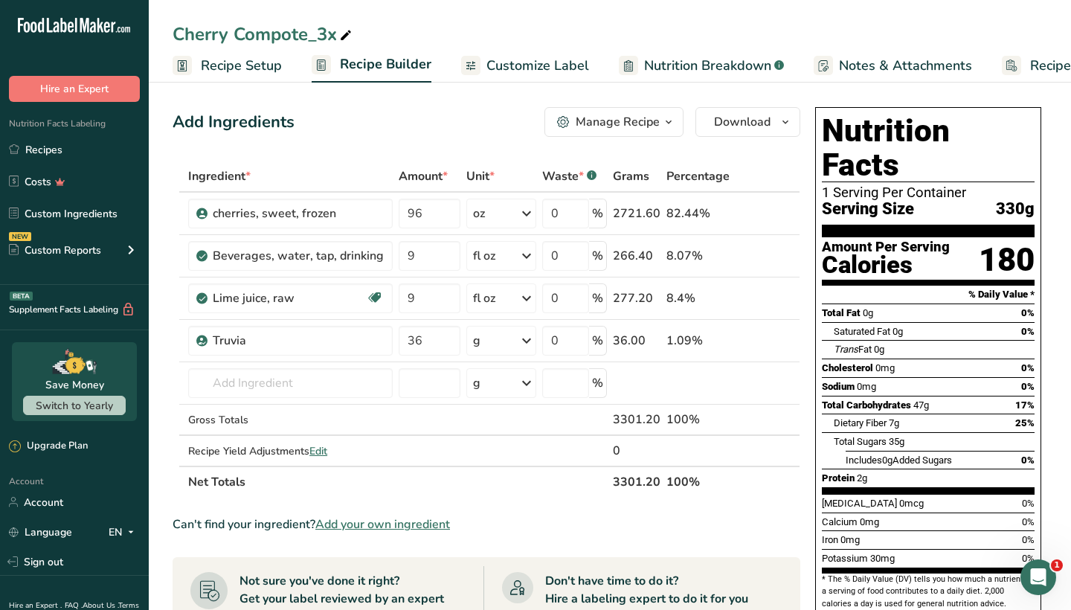
click at [621, 118] on div "Manage Recipe" at bounding box center [618, 122] width 84 height 18
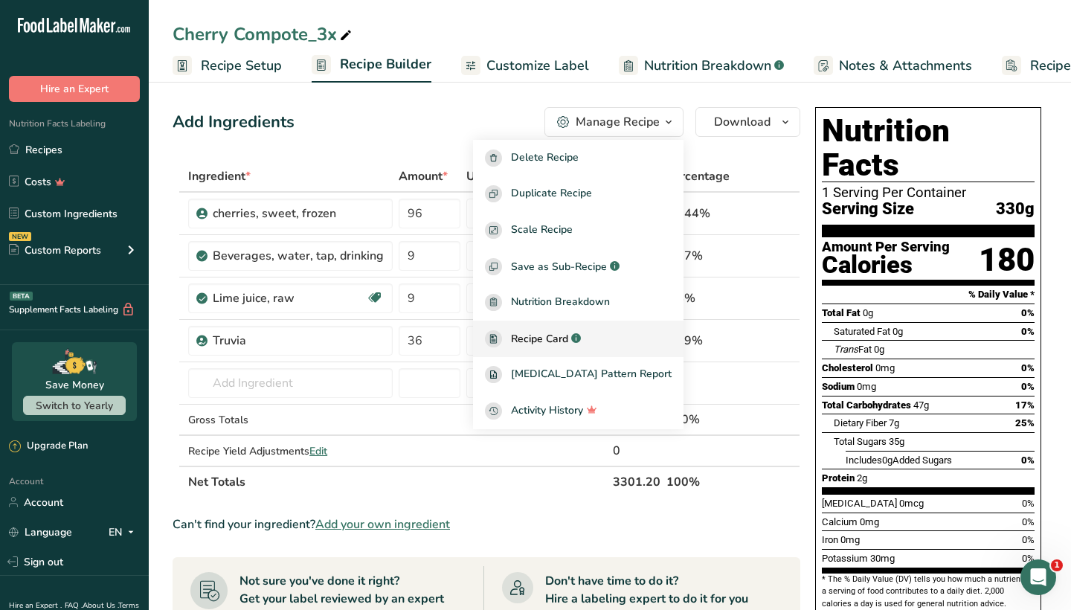
click at [553, 328] on link "Recipe Card .a-a{fill:#347362;}.b-a{fill:#fff;}" at bounding box center [578, 339] width 210 height 36
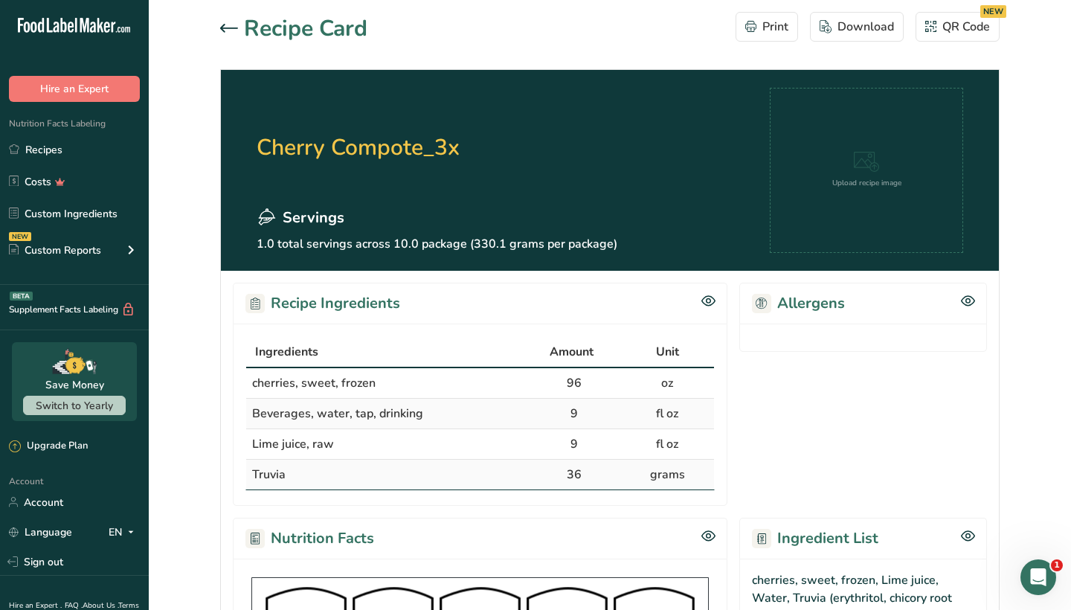
click at [837, 33] on div "Download" at bounding box center [857, 27] width 74 height 18
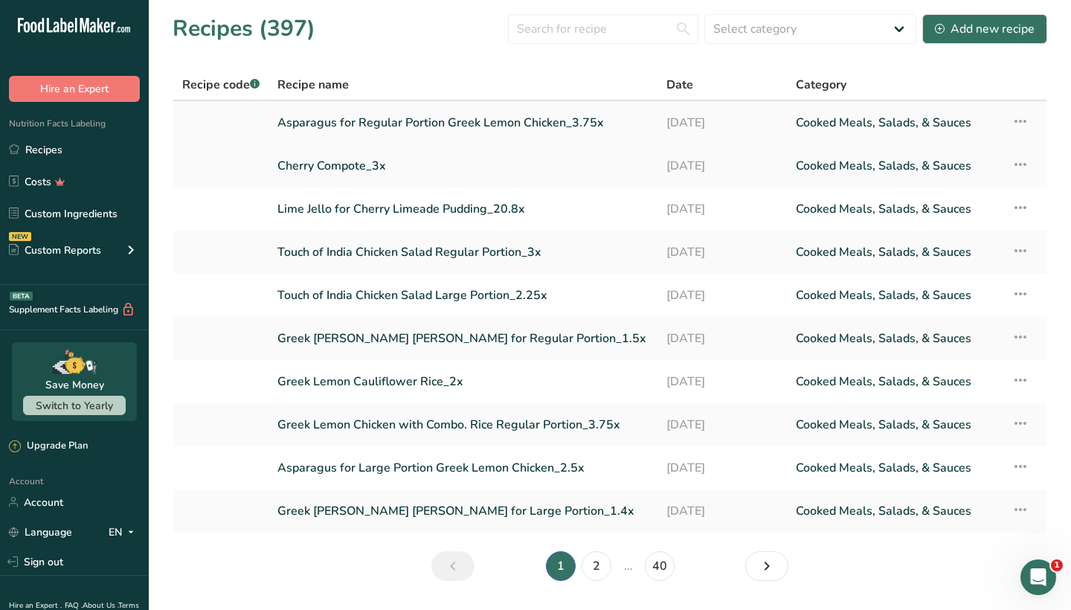
click at [385, 120] on link "Asparagus for Regular Portion Greek Lemon Chicken_3.75x" at bounding box center [462, 122] width 371 height 31
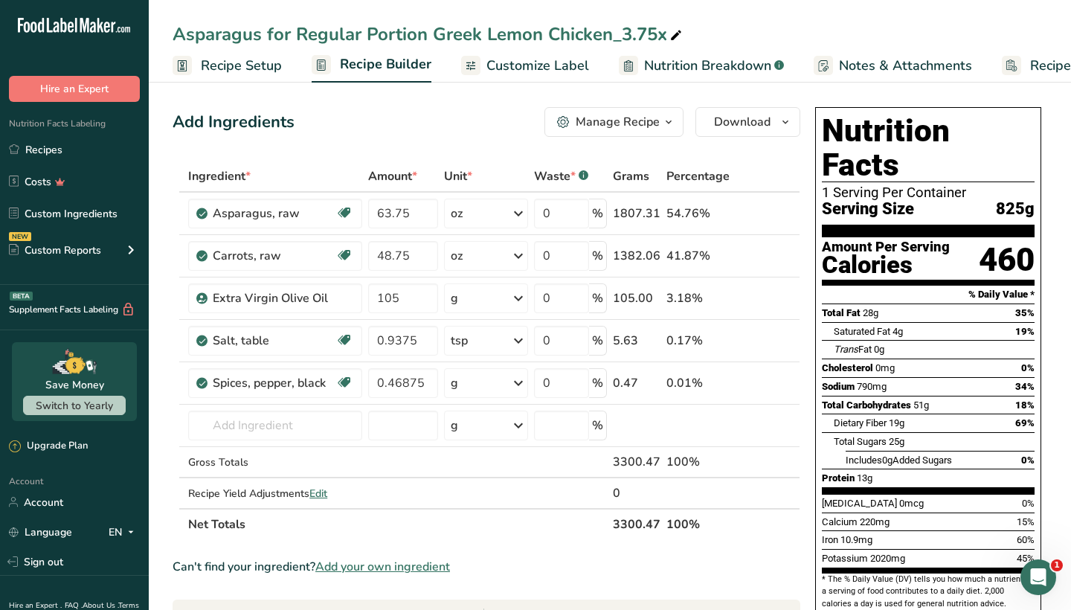
click at [600, 122] on div "Manage Recipe" at bounding box center [618, 122] width 84 height 18
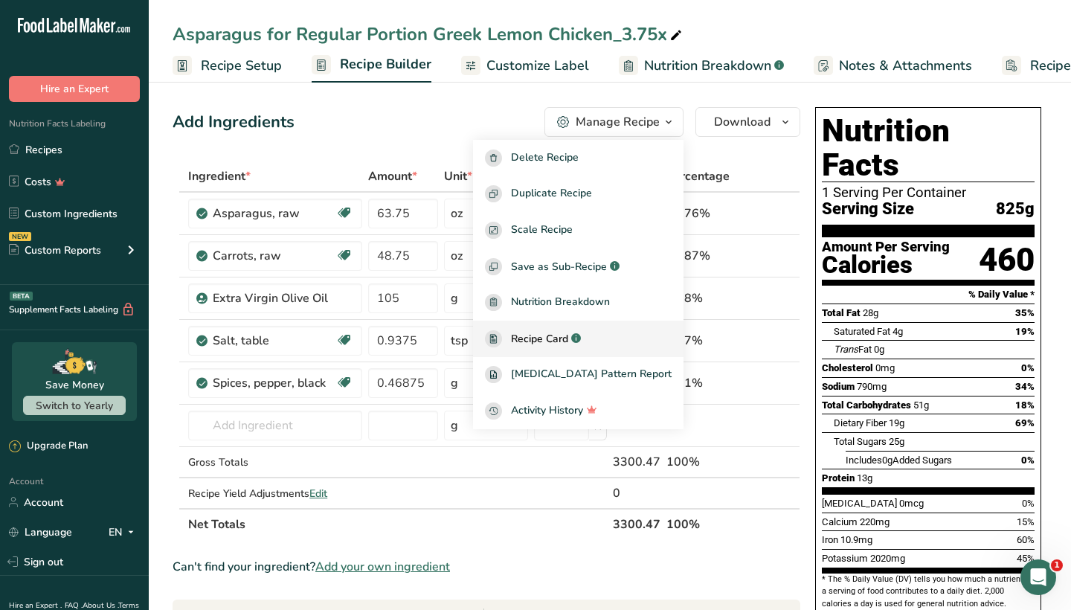
click at [565, 332] on span "Recipe Card" at bounding box center [539, 339] width 57 height 16
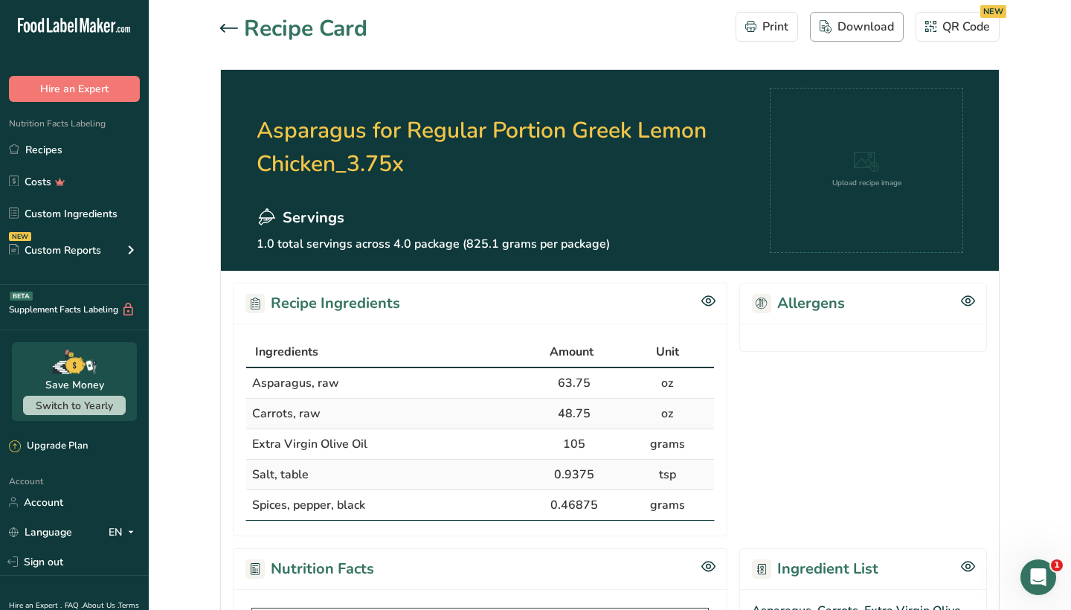
click at [853, 21] on div "Download" at bounding box center [857, 27] width 74 height 18
